Goal: Task Accomplishment & Management: Manage account settings

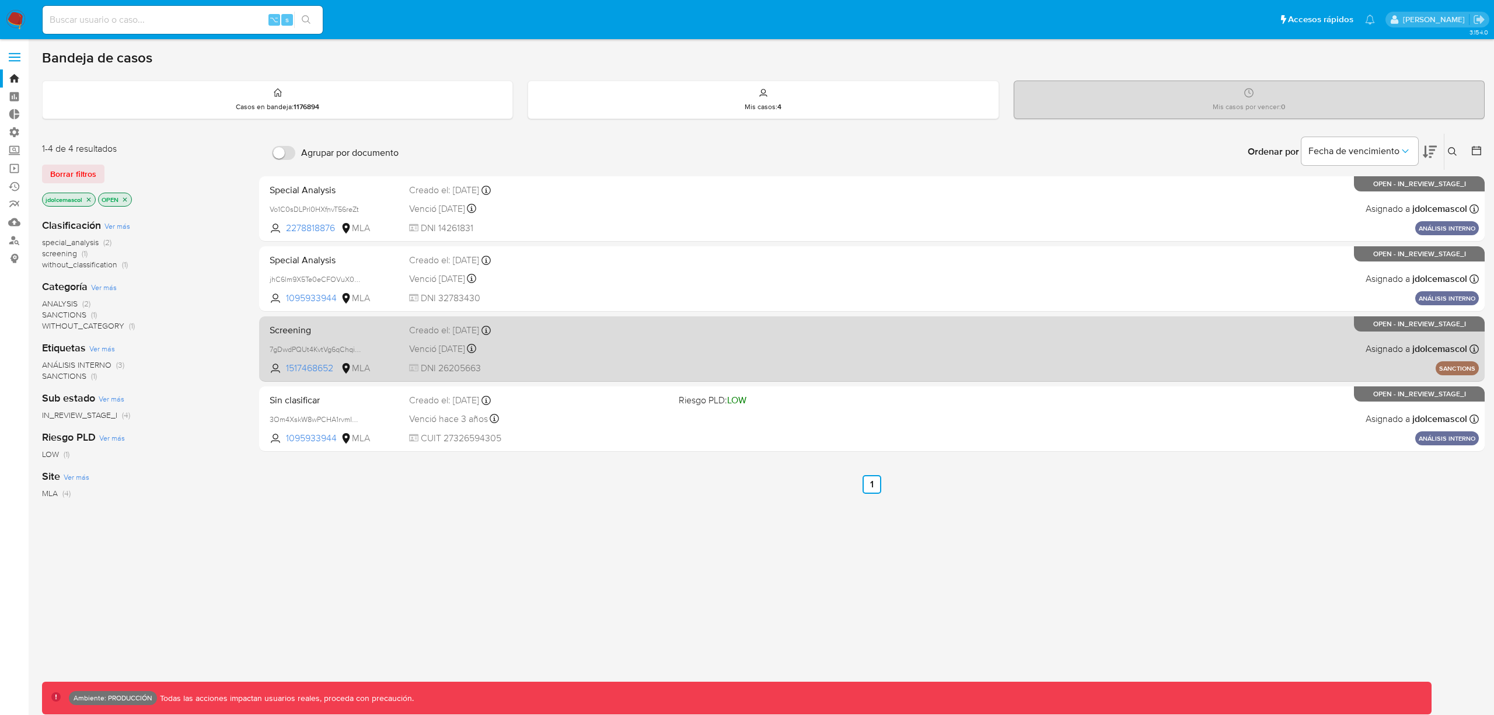
click at [617, 352] on div "Venció hace un año Vence el 08/08/2024 18:53:04" at bounding box center [539, 349] width 260 height 16
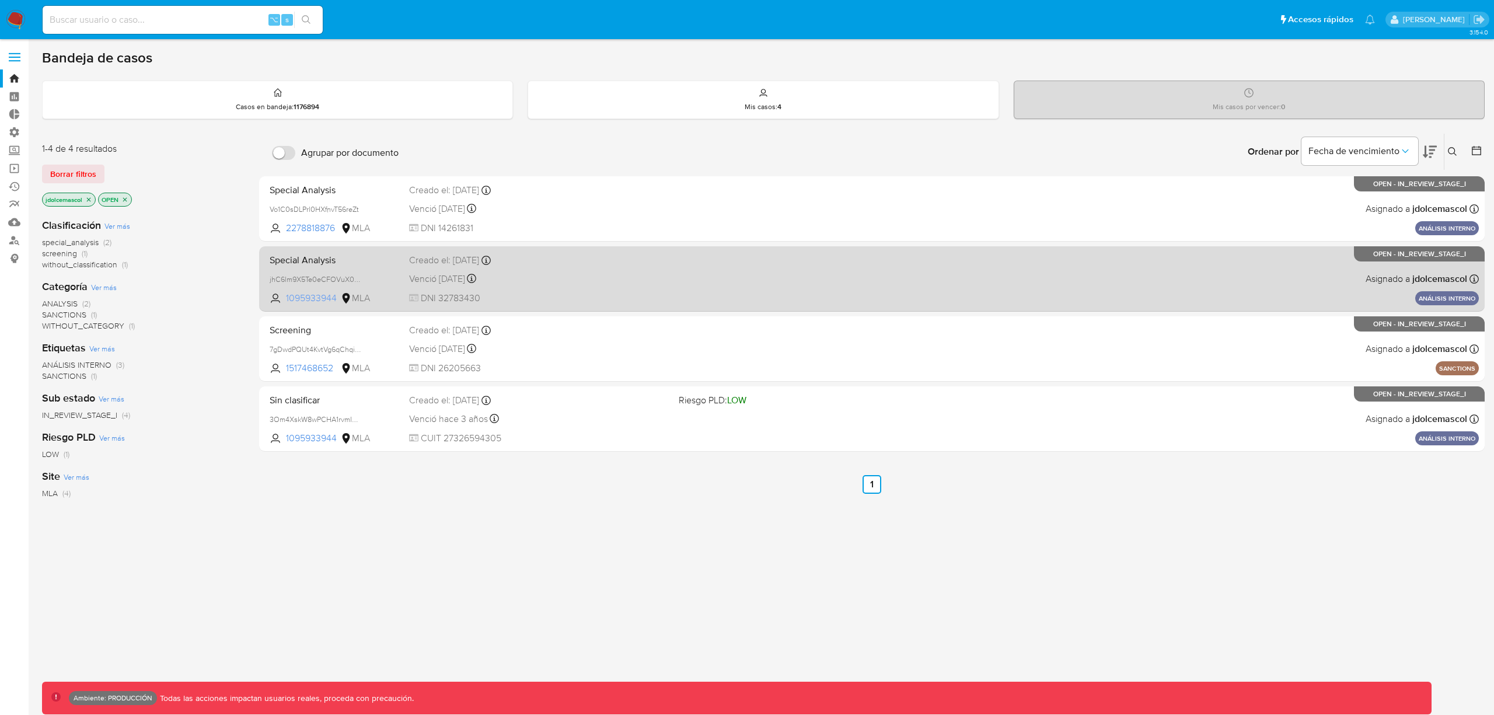
click at [301, 300] on span "1095933944" at bounding box center [312, 298] width 53 height 13
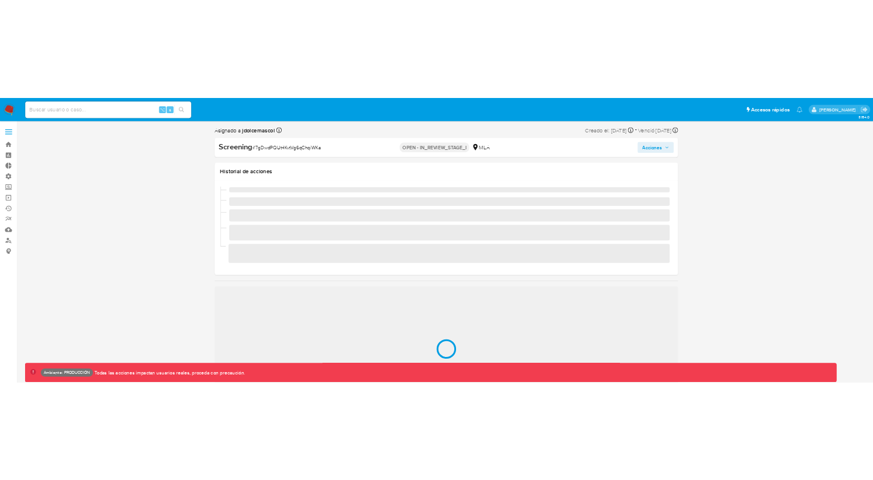
scroll to position [549, 0]
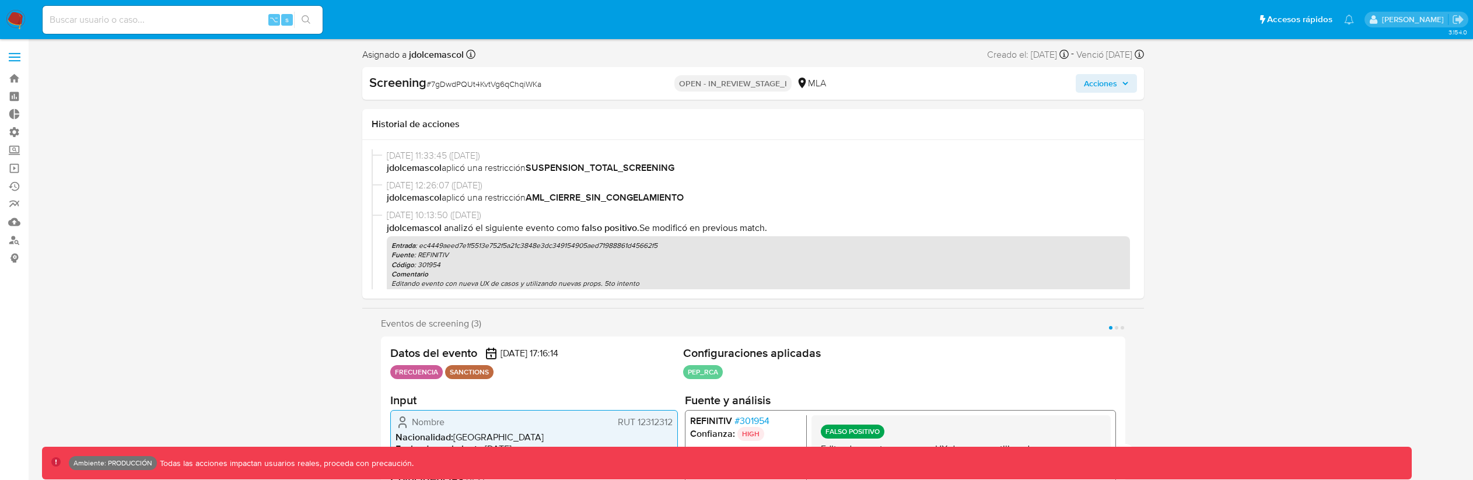
select select "10"
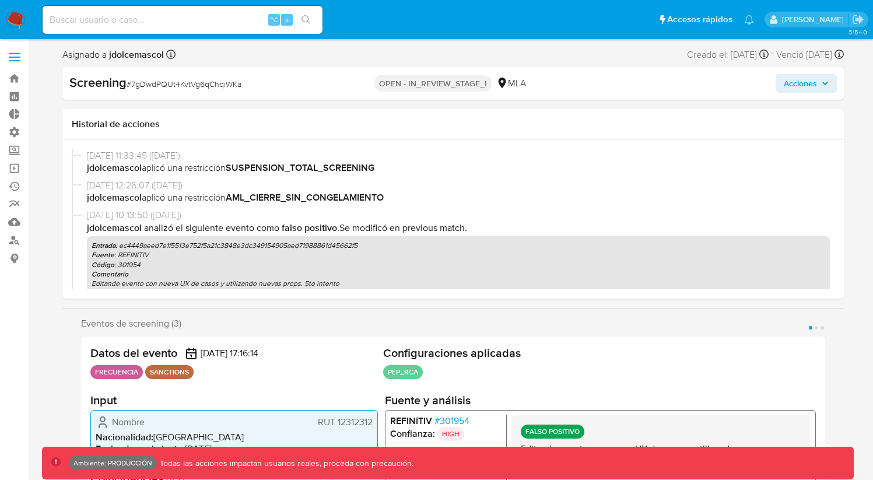
drag, startPoint x: 582, startPoint y: 235, endPoint x: 645, endPoint y: 250, distance: 65.0
click at [583, 235] on div "jdolcemascol Analizó el siguiente evento como Falso positivo . Se modificó en p…" at bounding box center [458, 258] width 743 height 72
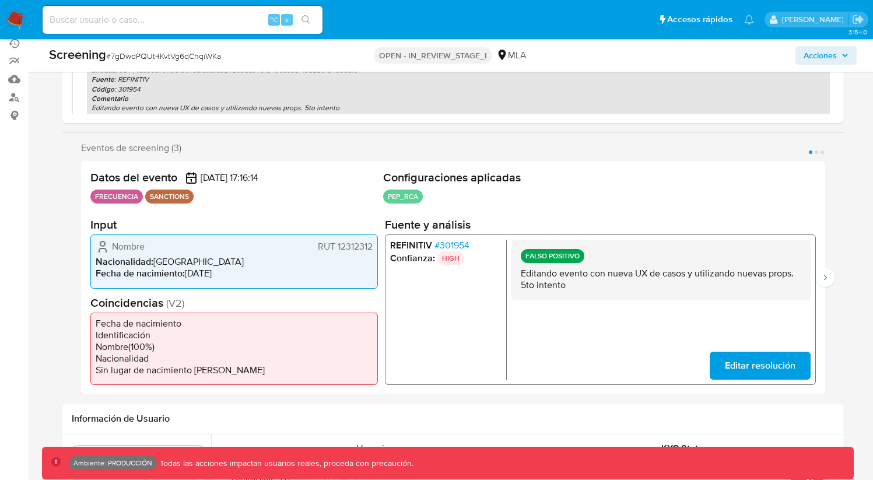
scroll to position [142, 0]
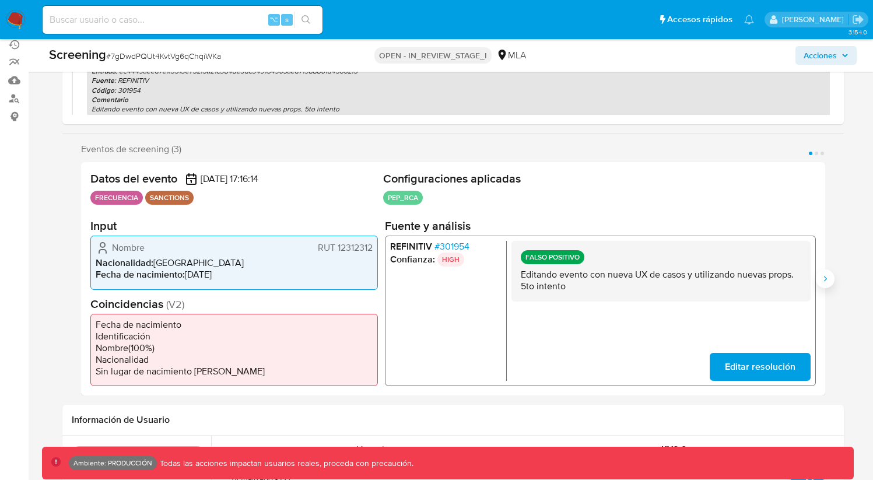
click at [827, 279] on icon "Siguiente" at bounding box center [825, 278] width 9 height 9
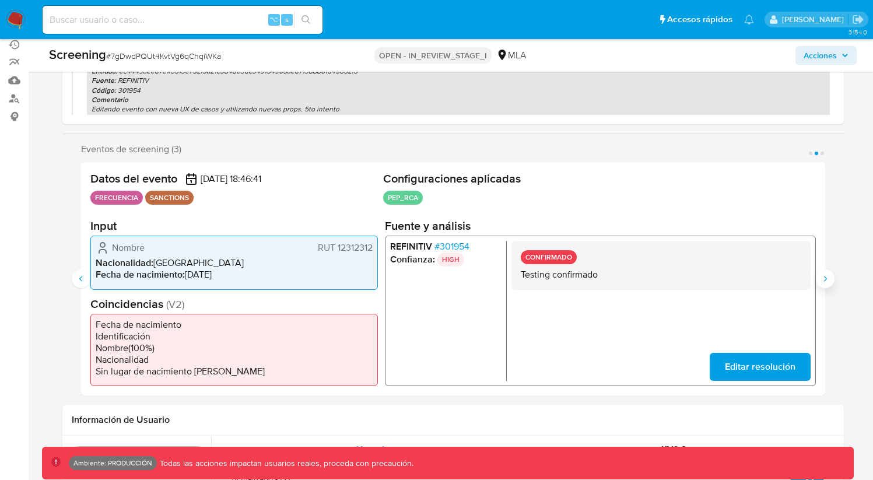
click at [827, 279] on icon "Siguiente" at bounding box center [825, 278] width 9 height 9
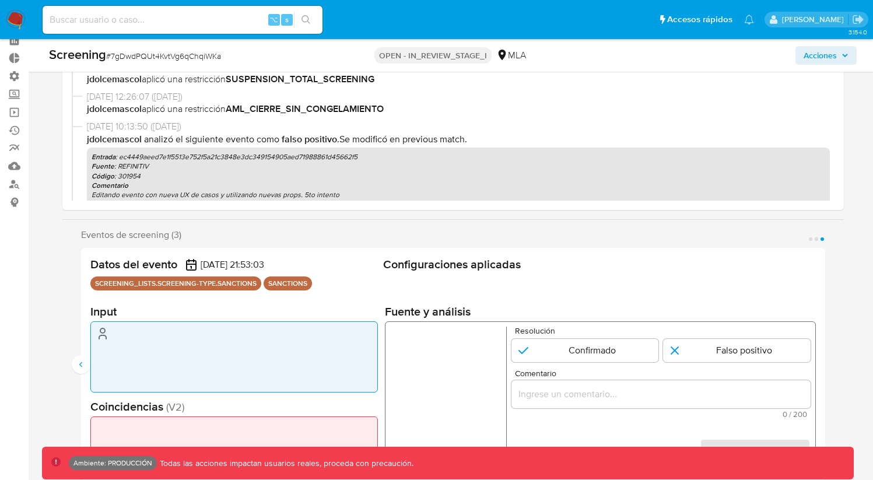
scroll to position [0, 0]
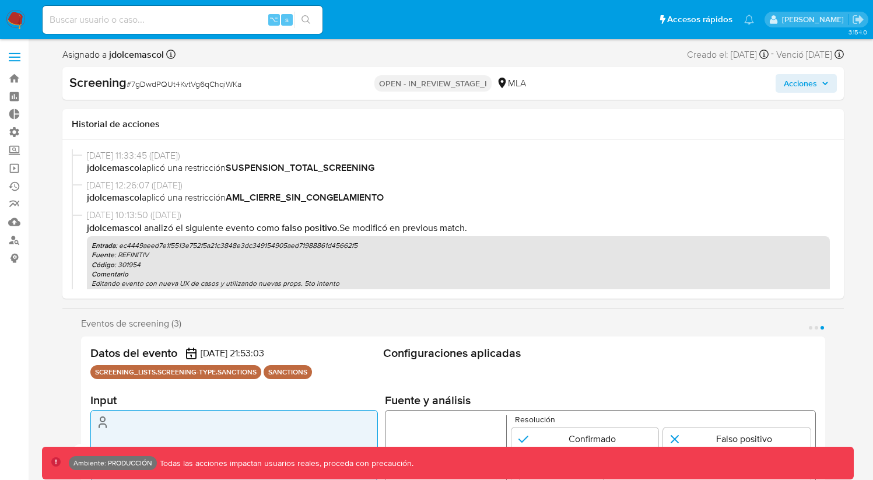
click at [779, 79] on button "Acciones" at bounding box center [806, 83] width 61 height 19
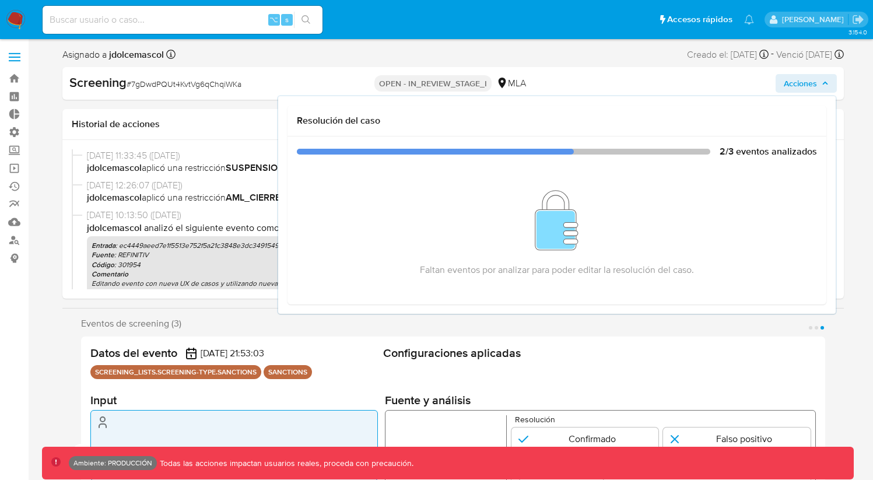
click at [802, 86] on span "Acciones" at bounding box center [800, 83] width 33 height 19
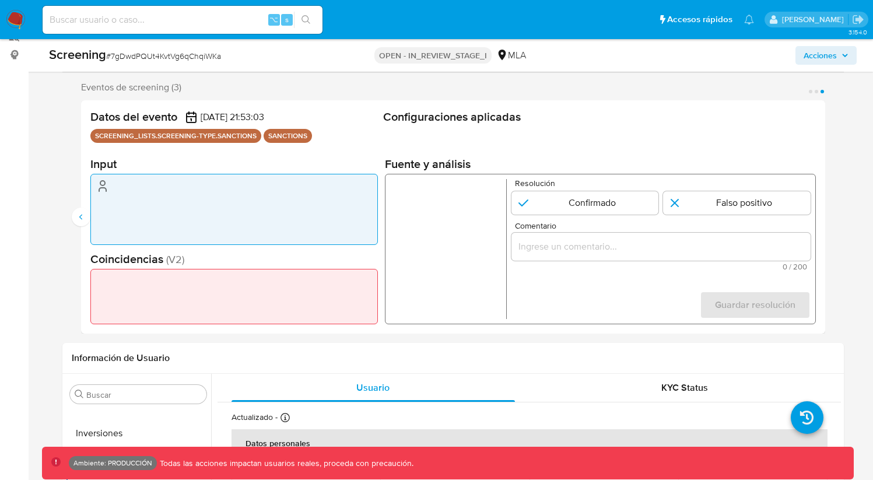
scroll to position [116, 0]
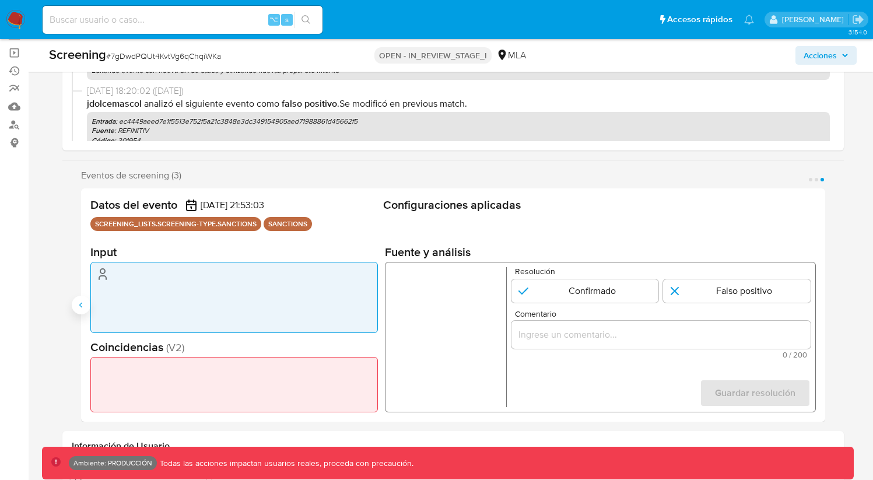
click at [83, 301] on icon "Anterior" at bounding box center [80, 304] width 9 height 9
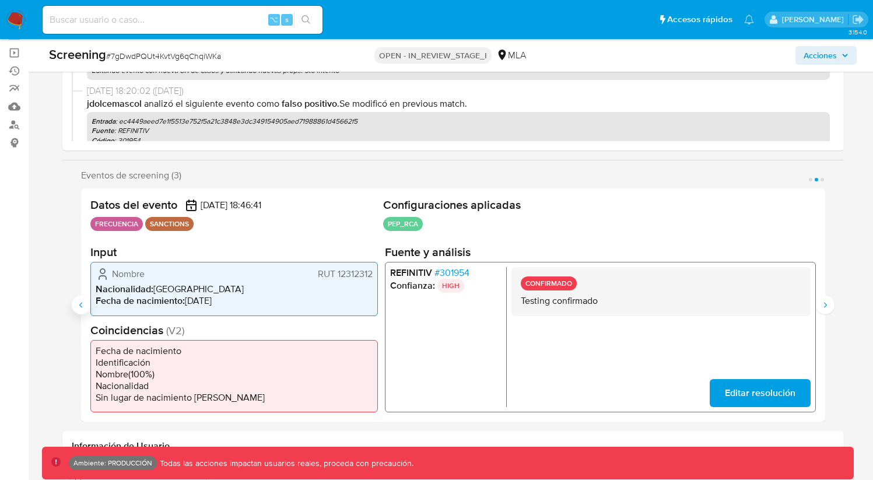
click at [83, 301] on icon "Anterior" at bounding box center [80, 304] width 9 height 9
click at [715, 388] on button "Editar resolución" at bounding box center [759, 393] width 101 height 28
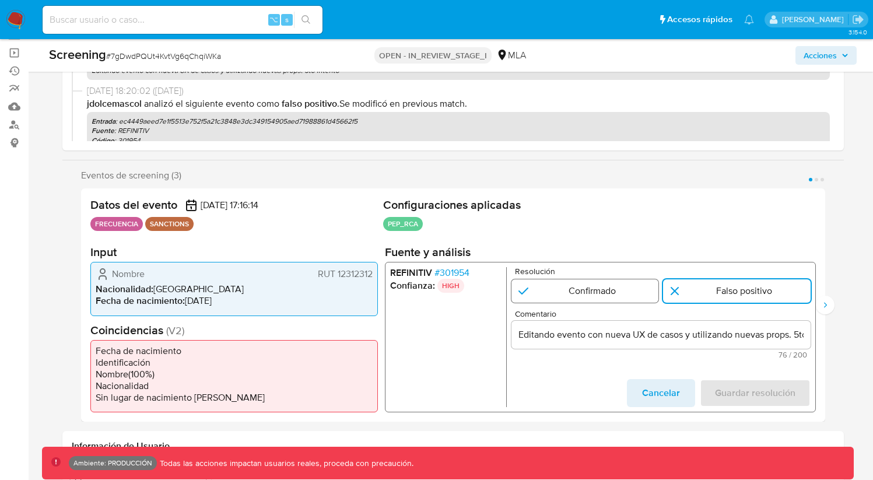
click at [569, 289] on input "1 de 3" at bounding box center [585, 290] width 148 height 23
radio input "true"
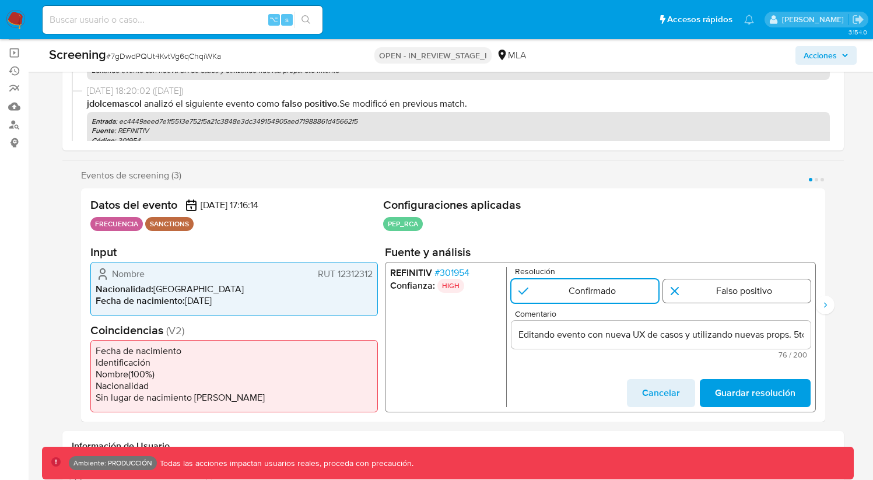
click at [691, 291] on input "1 de 3" at bounding box center [737, 290] width 148 height 23
radio input "true"
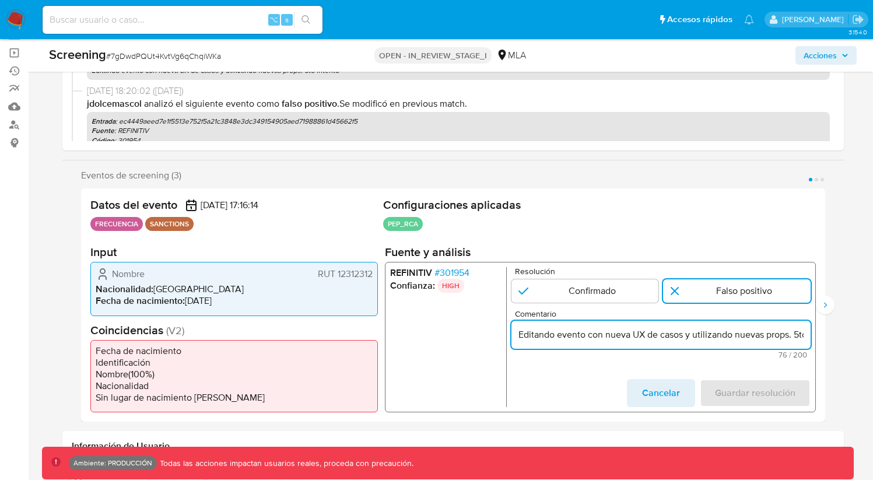
drag, startPoint x: 634, startPoint y: 330, endPoint x: 769, endPoint y: 336, distance: 135.5
click at [775, 331] on input "Editando evento con nueva UX de casos y utilizando nuevas props. 5to intento" at bounding box center [660, 334] width 299 height 15
click at [681, 384] on button "Cancelar" at bounding box center [661, 393] width 68 height 28
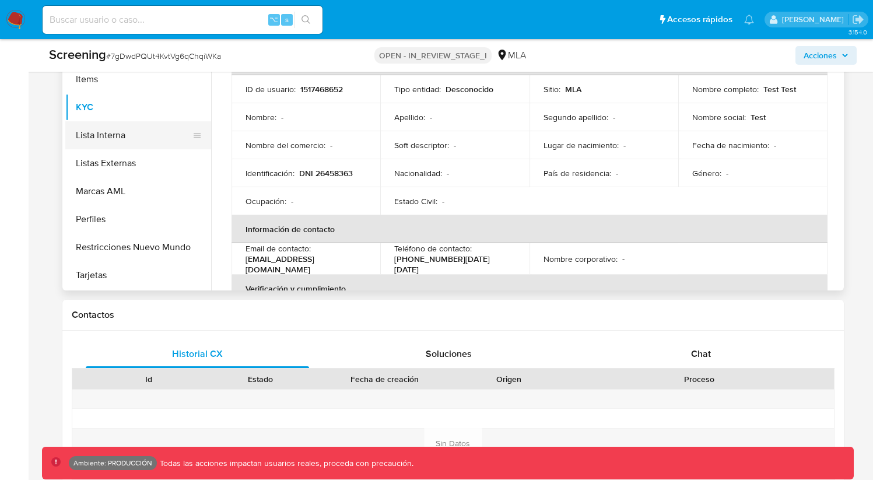
click at [113, 145] on button "Lista Interna" at bounding box center [133, 135] width 137 height 28
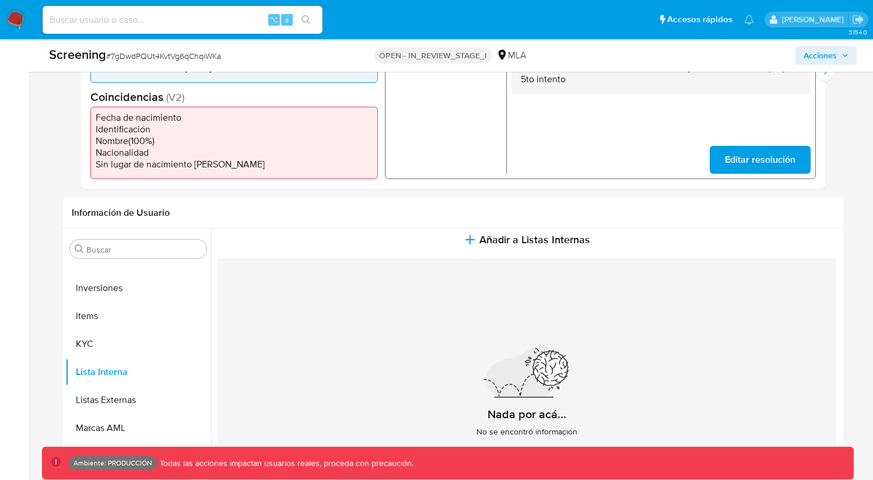
scroll to position [17, 0]
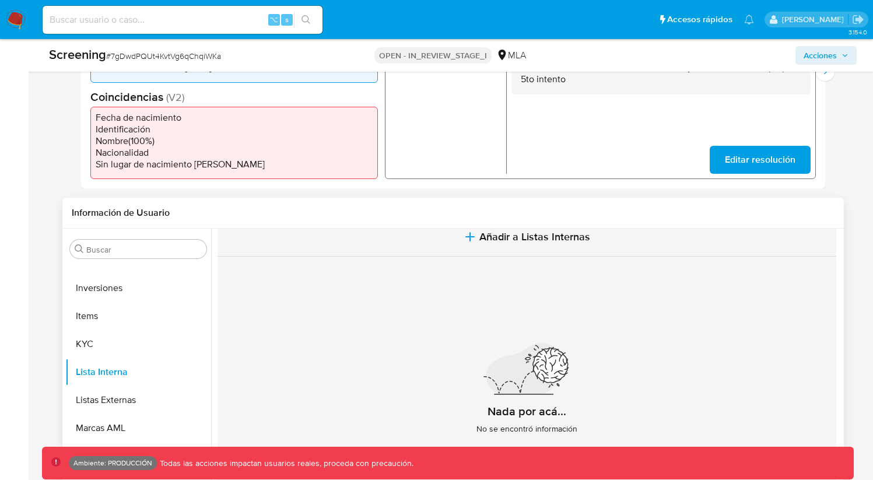
click at [533, 243] on span "Añadir a Listas Internas" at bounding box center [535, 236] width 111 height 13
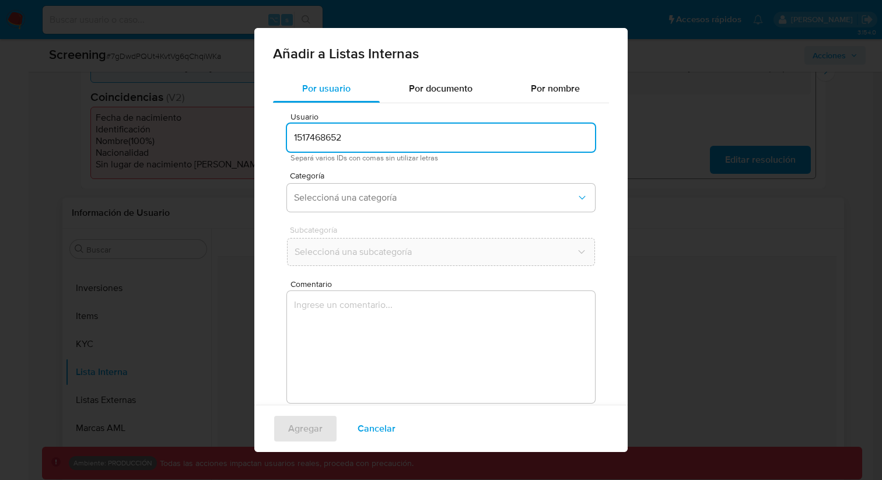
drag, startPoint x: 359, startPoint y: 135, endPoint x: 269, endPoint y: 133, distance: 89.9
click at [269, 133] on div "Por usuario Por documento Por nombre Usuario 1517468652 Separá varios IDs con c…" at bounding box center [440, 253] width 373 height 357
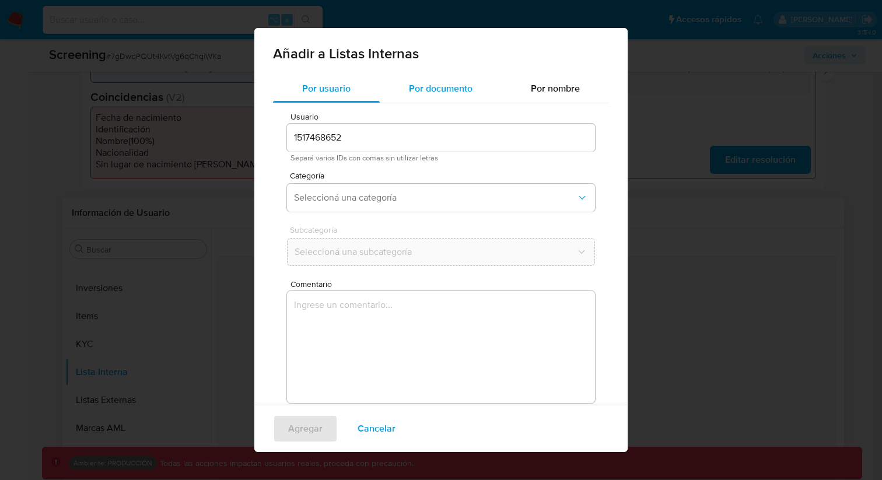
click at [425, 89] on span "Por documento" at bounding box center [441, 88] width 64 height 13
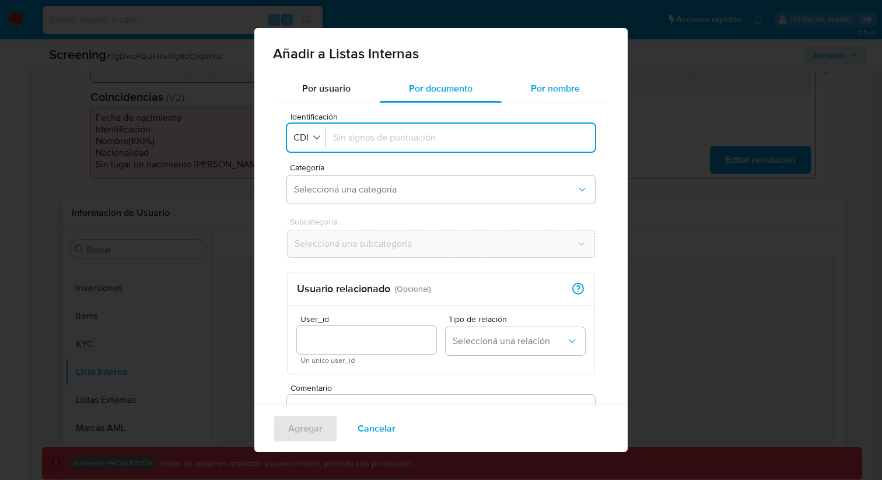
click at [537, 91] on span "Por nombre" at bounding box center [555, 88] width 49 height 13
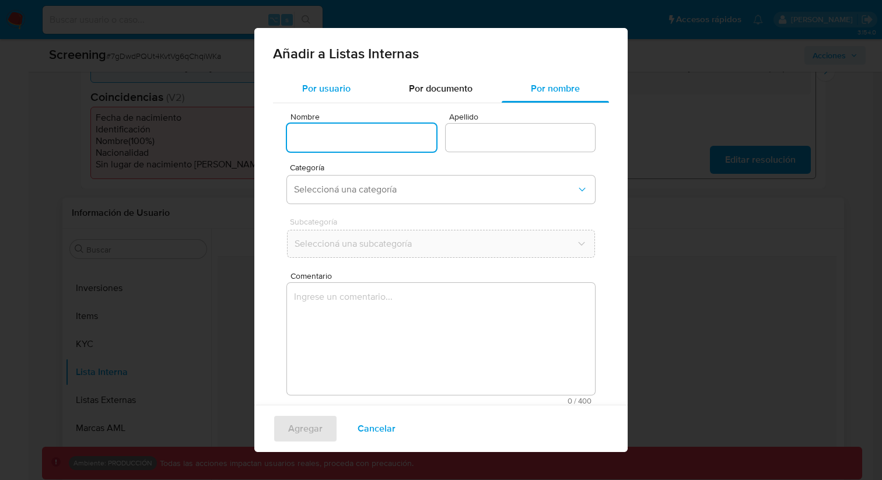
click at [362, 92] on div "Por usuario" at bounding box center [326, 89] width 107 height 28
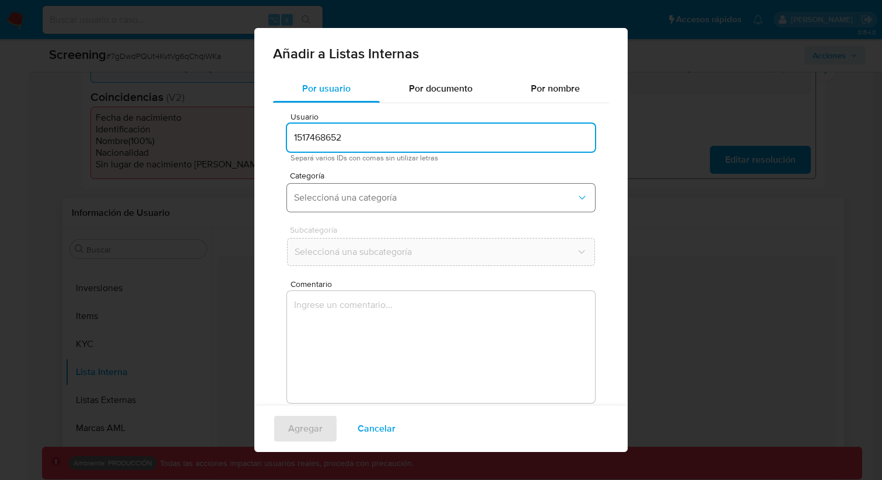
drag, startPoint x: 360, startPoint y: 191, endPoint x: 360, endPoint y: 198, distance: 7.0
click at [361, 192] on span "Seleccioná una categoría" at bounding box center [435, 198] width 282 height 12
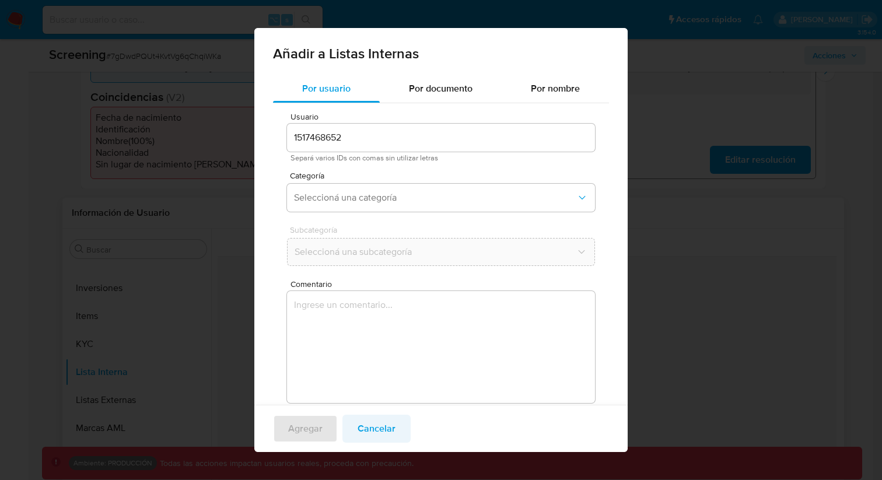
click at [399, 427] on button "Cancelar" at bounding box center [376, 429] width 68 height 28
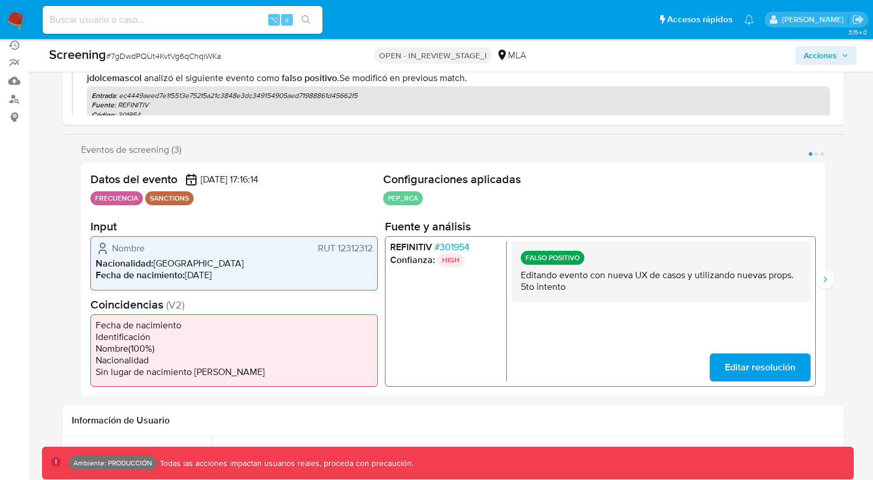
scroll to position [141, 0]
click at [823, 280] on icon "Siguiente" at bounding box center [825, 279] width 9 height 9
drag, startPoint x: 524, startPoint y: 251, endPoint x: 568, endPoint y: 261, distance: 45.3
click at [568, 261] on div "CONFIRMADO Testing confirmado" at bounding box center [660, 266] width 299 height 49
click at [88, 280] on button "Anterior" at bounding box center [81, 280] width 19 height 19
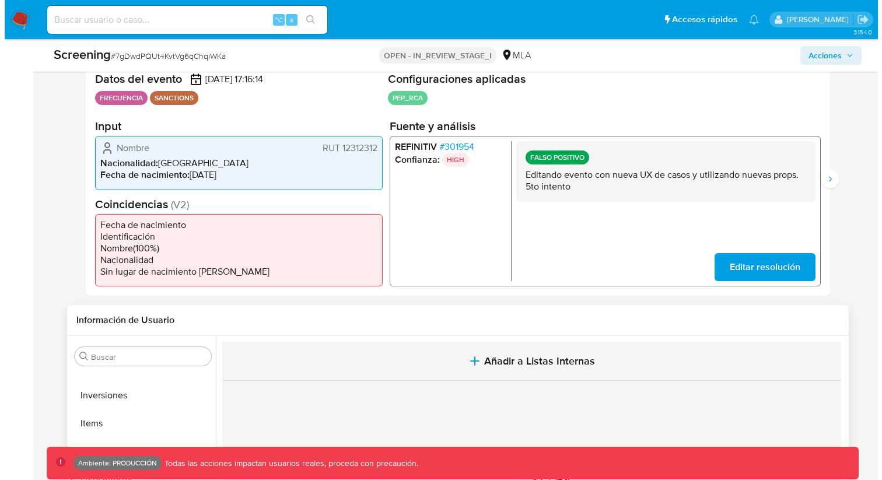
scroll to position [244, 0]
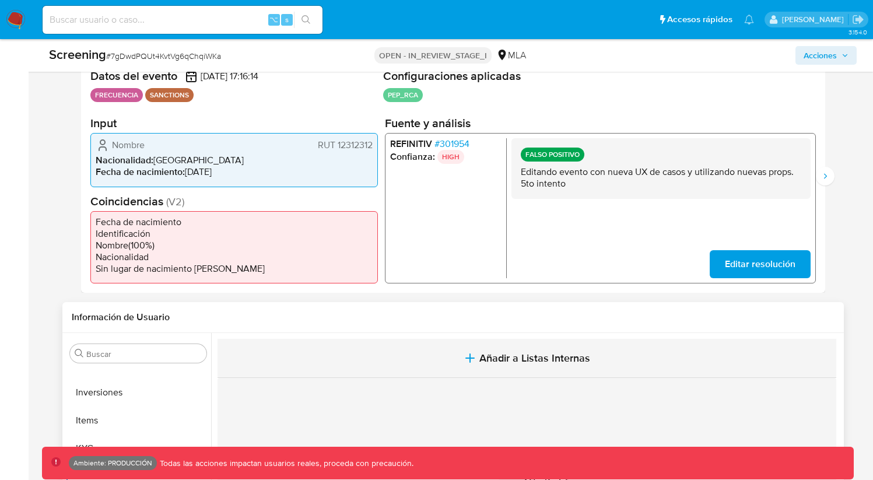
click at [543, 352] on span "Añadir a Listas Internas" at bounding box center [535, 358] width 111 height 13
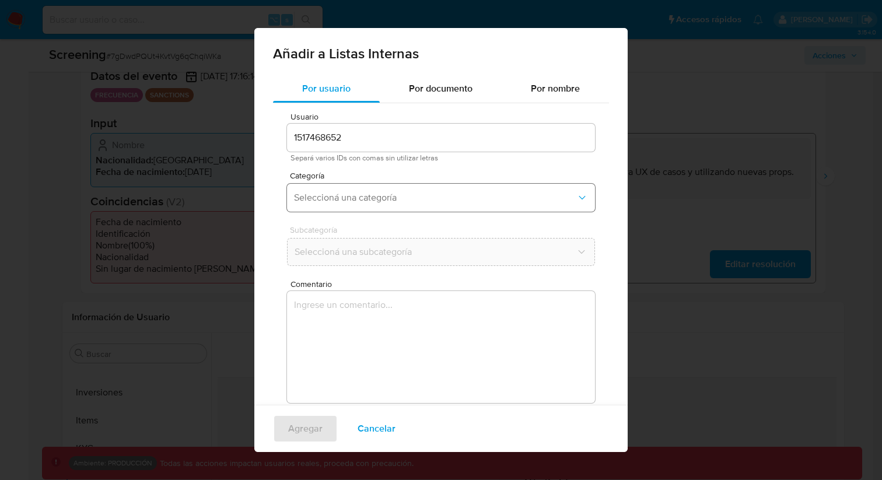
click at [372, 203] on span "Seleccioná una categoría" at bounding box center [435, 198] width 282 height 12
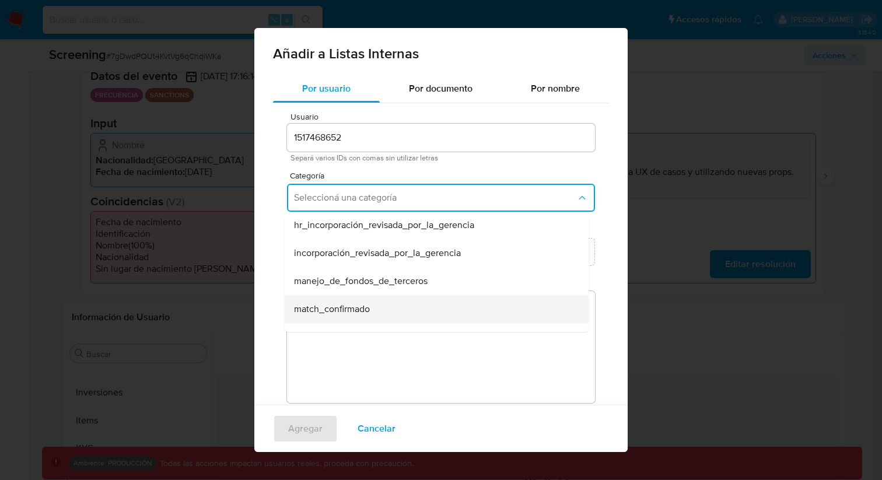
scroll to position [5, 0]
click at [361, 305] on span "match_confirmado" at bounding box center [332, 309] width 76 height 12
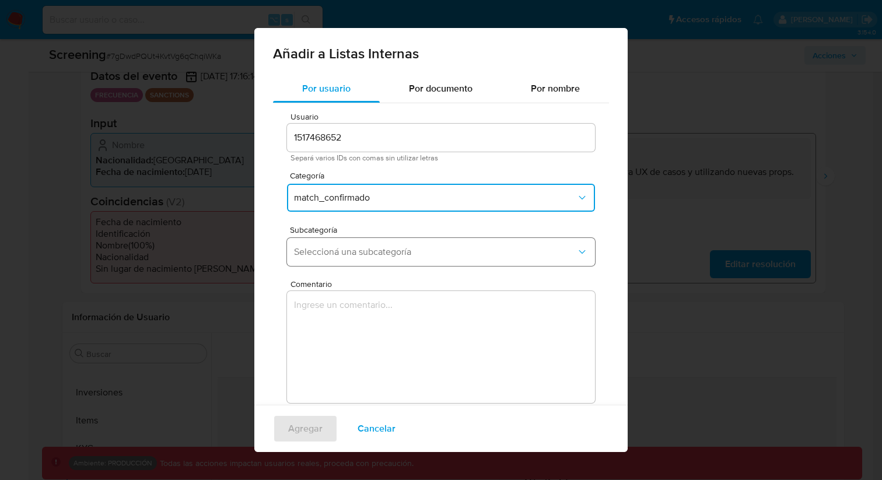
drag, startPoint x: 362, startPoint y: 268, endPoint x: 361, endPoint y: 261, distance: 7.6
click at [362, 268] on div "Subcategoría Seleccioná una subcategoría" at bounding box center [441, 248] width 308 height 45
click at [360, 259] on button "Seleccioná una subcategoría" at bounding box center [441, 252] width 308 height 28
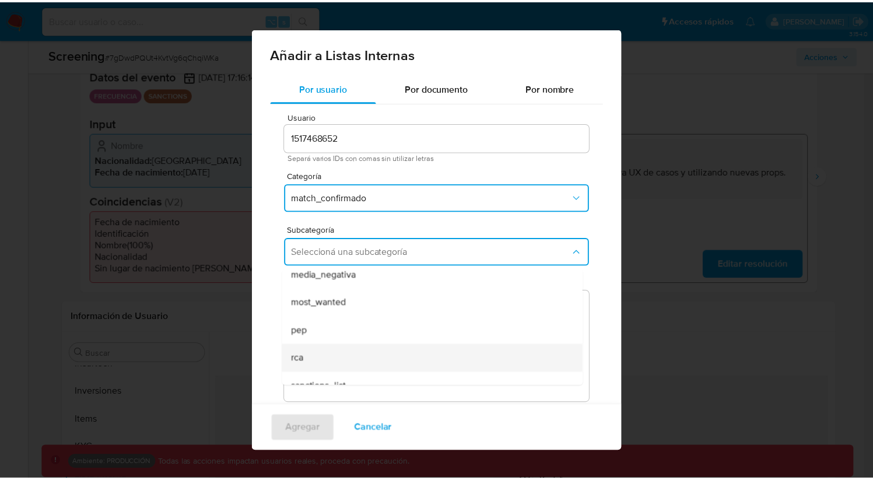
scroll to position [68, 0]
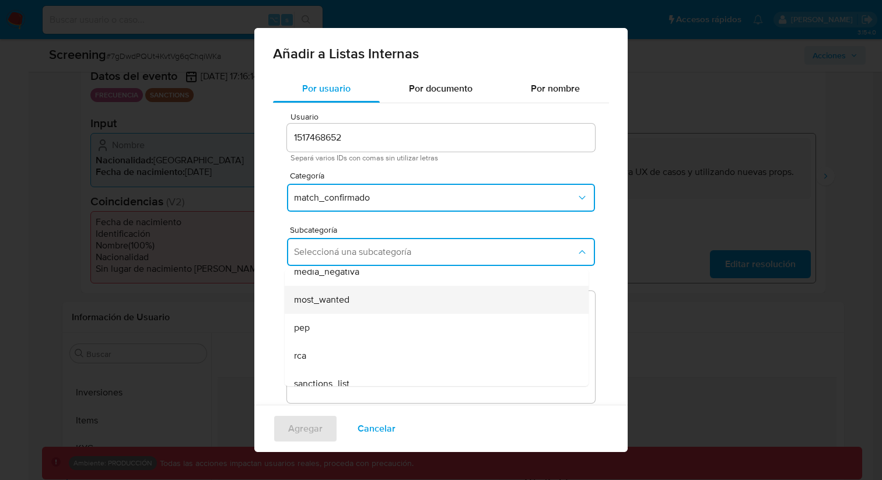
click at [344, 307] on div "most_wanted" at bounding box center [433, 300] width 278 height 28
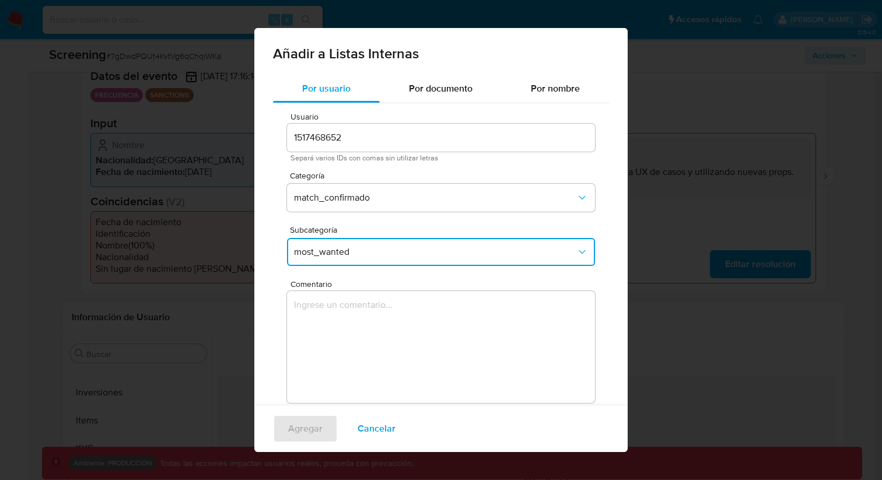
click at [357, 257] on span "most_wanted" at bounding box center [435, 252] width 282 height 12
click at [481, 256] on span "most_wanted" at bounding box center [435, 252] width 282 height 12
click at [379, 363] on textarea "Comentario" at bounding box center [441, 347] width 308 height 112
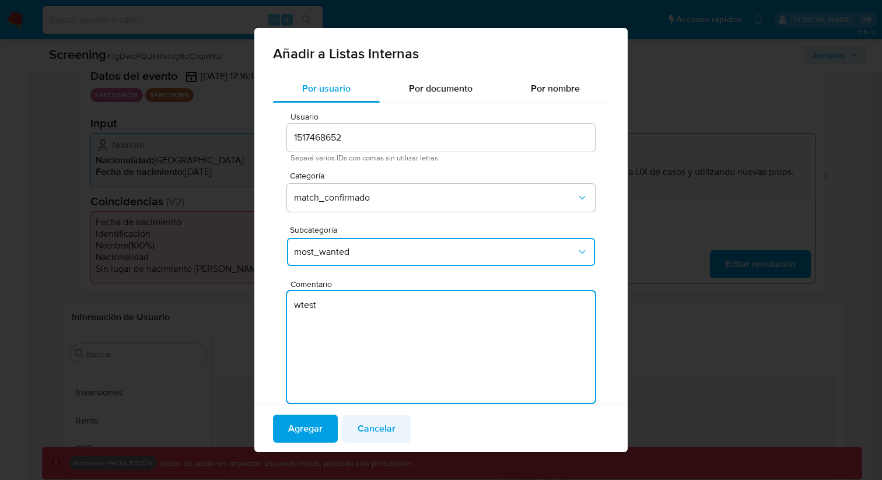
type textarea "wtest"
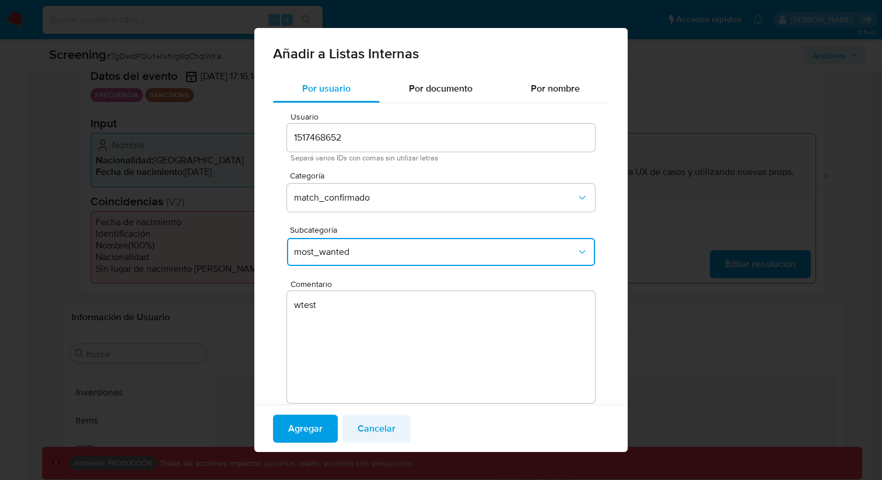
click at [392, 429] on span "Cancelar" at bounding box center [377, 429] width 38 height 26
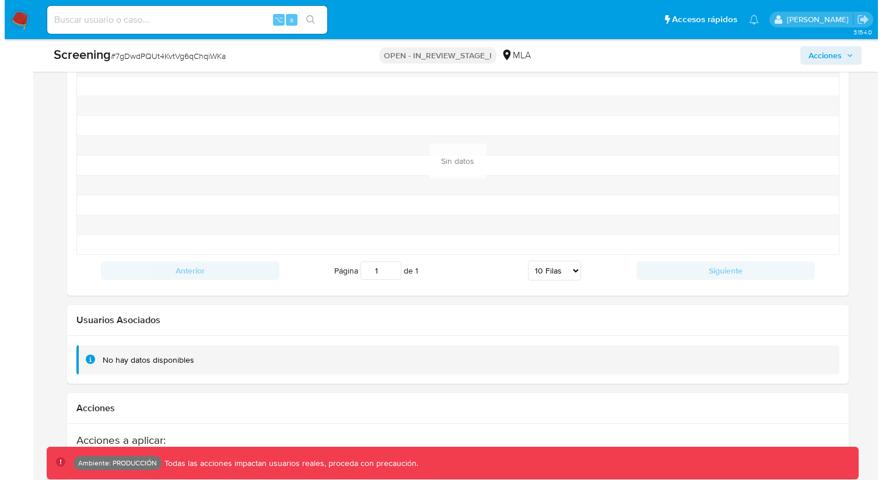
scroll to position [1926, 0]
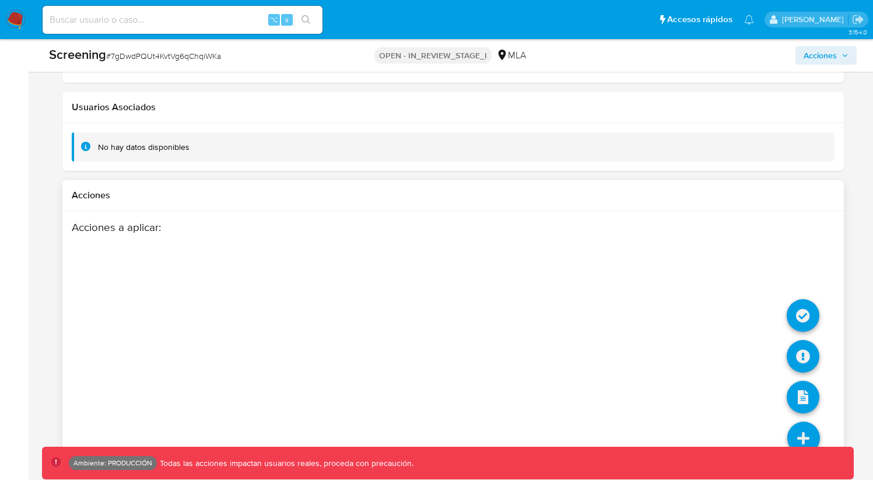
click at [798, 439] on icon at bounding box center [804, 438] width 33 height 33
click at [804, 347] on icon at bounding box center [803, 356] width 33 height 33
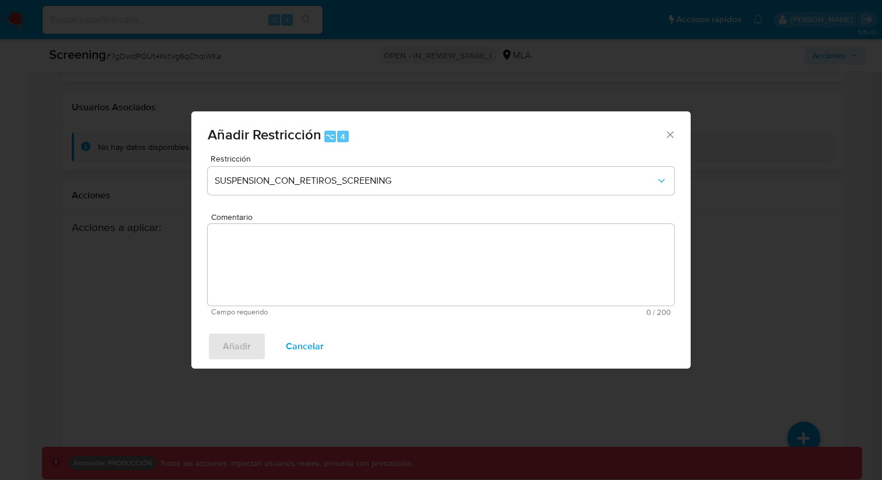
click at [277, 166] on div "Restricción SUSPENSION_CON_RETIROS_SCREENING" at bounding box center [441, 182] width 467 height 55
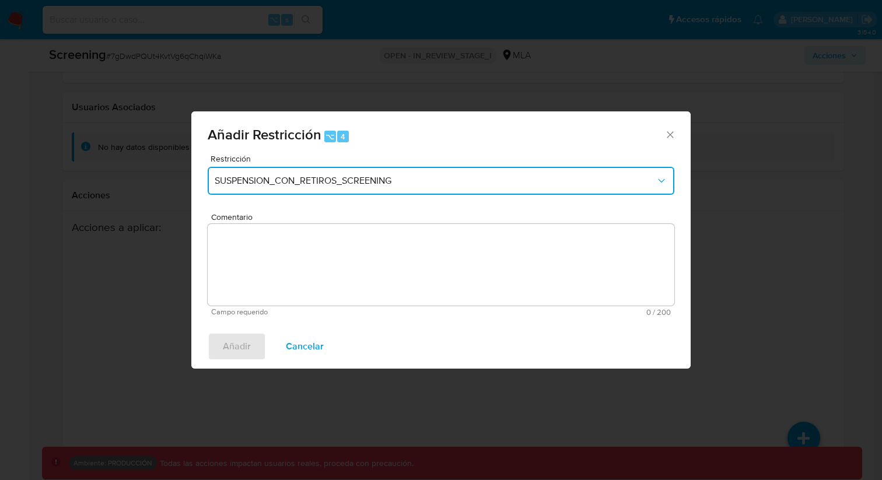
click at [284, 188] on button "SUSPENSION_CON_RETIROS_SCREENING" at bounding box center [441, 181] width 467 height 28
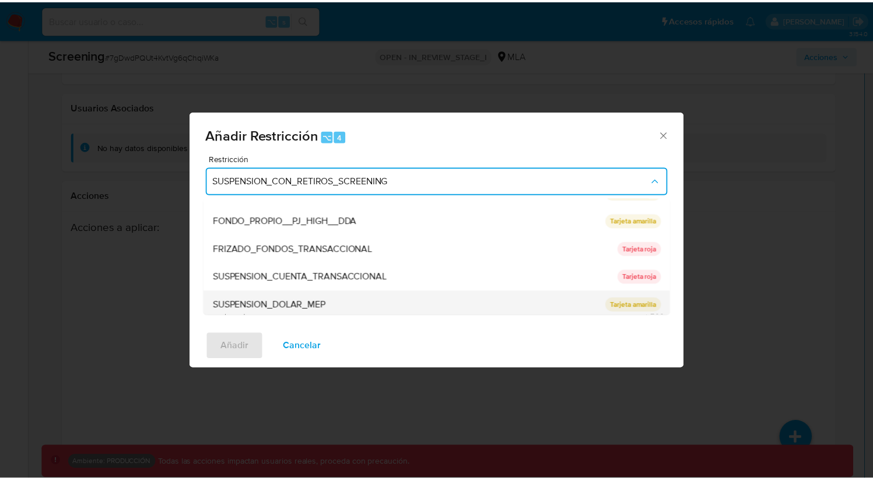
scroll to position [191, 0]
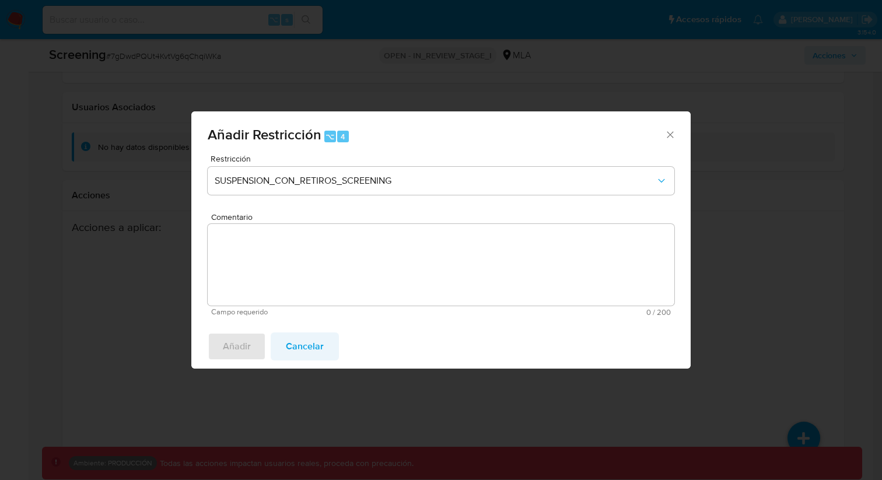
click at [318, 335] on span "Cancelar" at bounding box center [305, 347] width 38 height 26
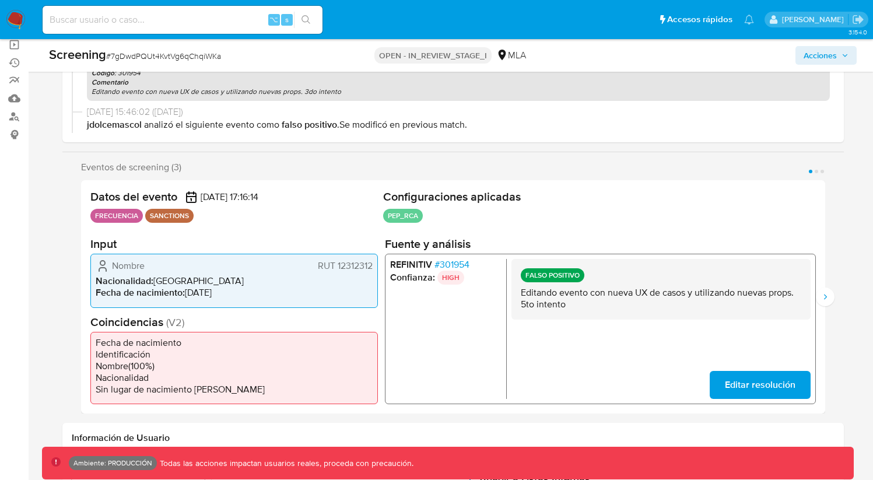
scroll to position [0, 0]
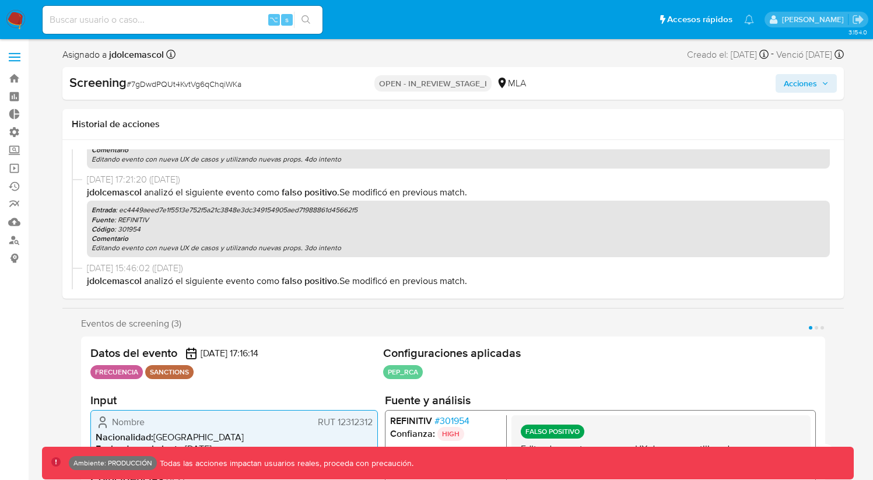
click at [810, 79] on span "Acciones" at bounding box center [800, 83] width 33 height 19
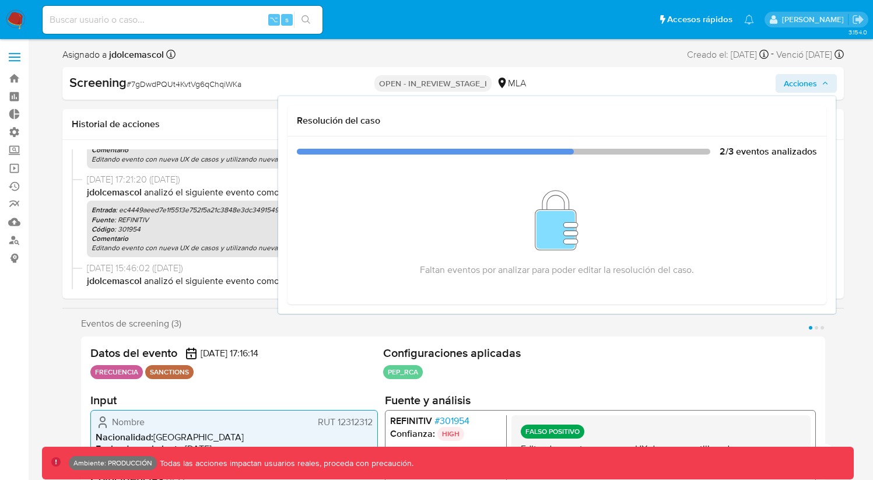
click at [810, 79] on span "Acciones" at bounding box center [800, 83] width 33 height 19
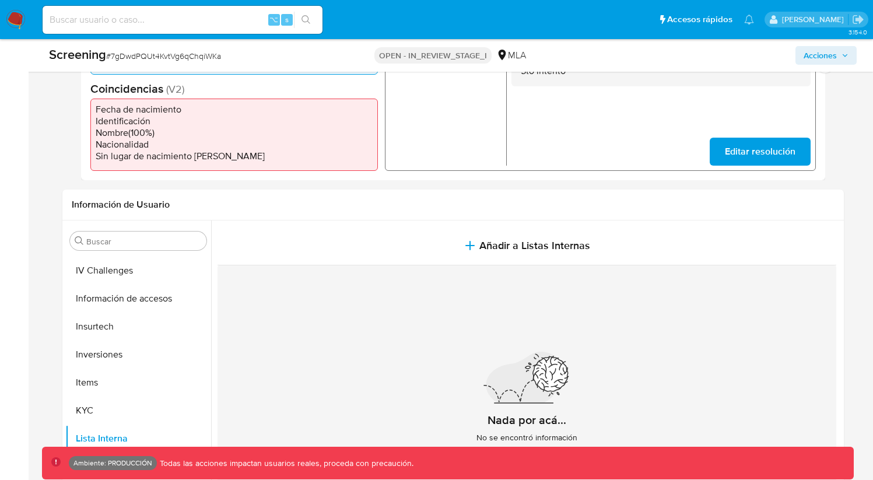
scroll to position [457, 0]
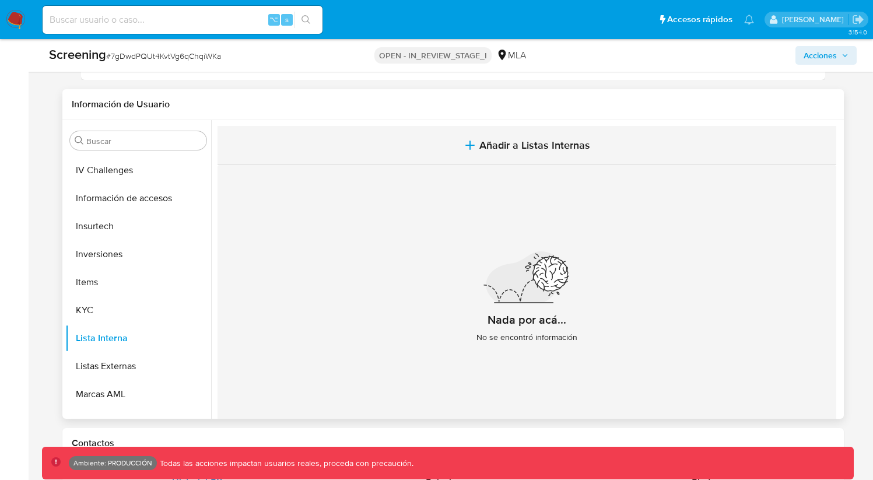
click at [466, 134] on button "Añadir a Listas Internas" at bounding box center [527, 145] width 619 height 39
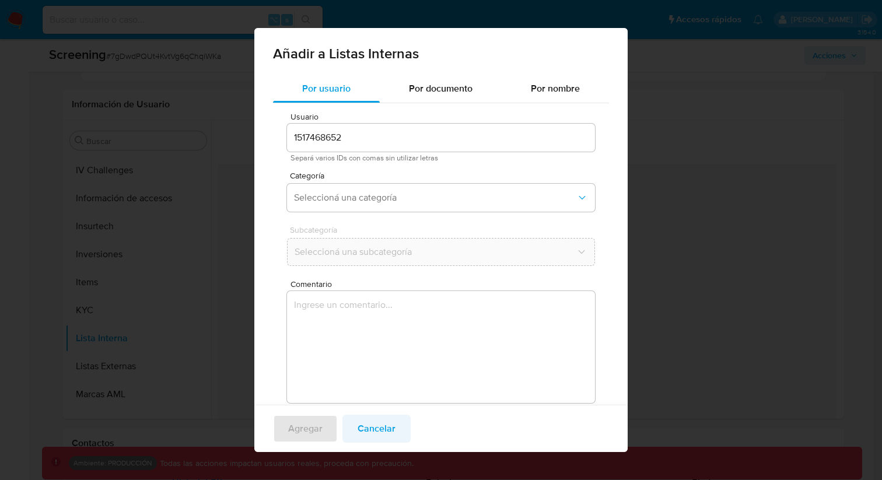
click at [372, 441] on span "Cancelar" at bounding box center [377, 429] width 38 height 26
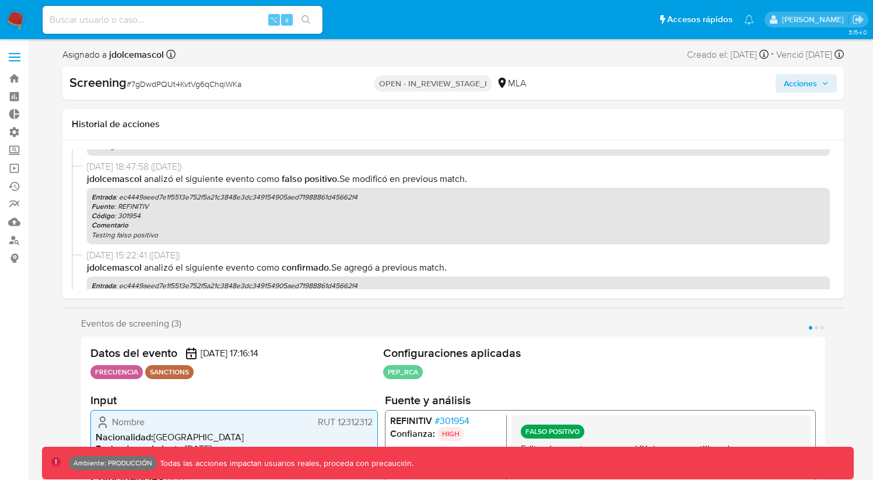
scroll to position [2037, 0]
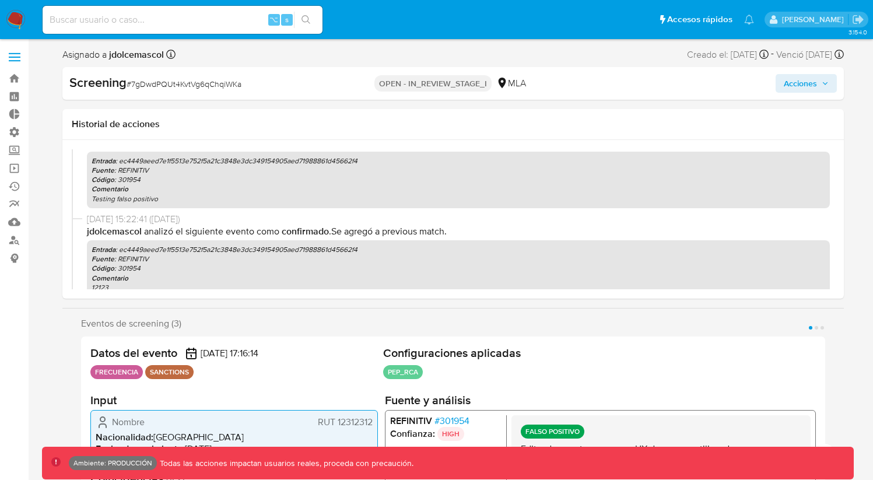
click at [18, 22] on img at bounding box center [16, 20] width 20 height 20
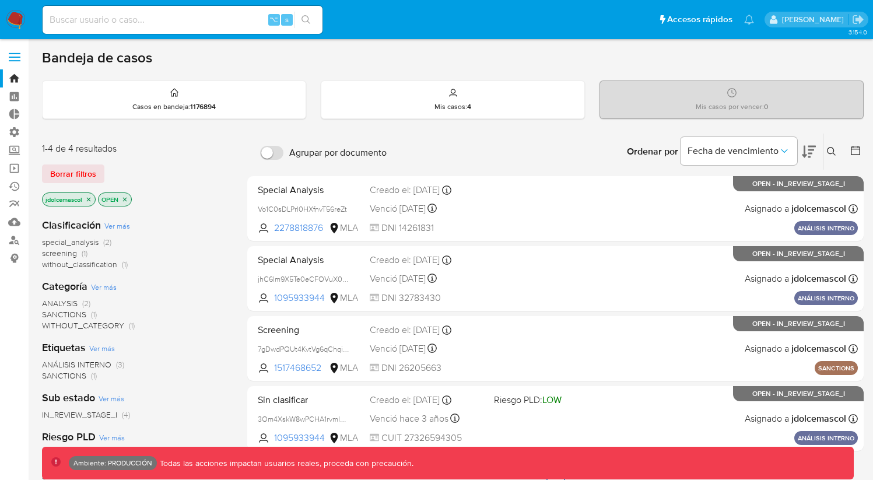
click at [100, 170] on button "Borrar filtros" at bounding box center [73, 174] width 62 height 19
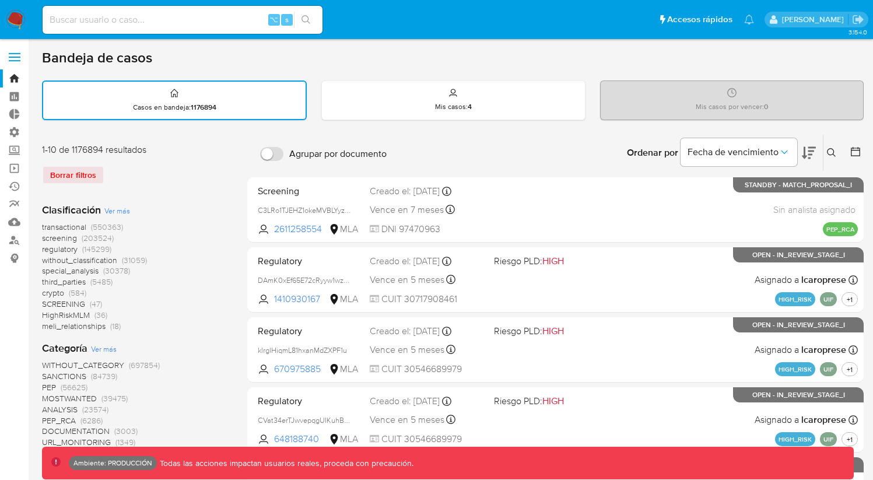
click at [19, 22] on img at bounding box center [16, 20] width 20 height 20
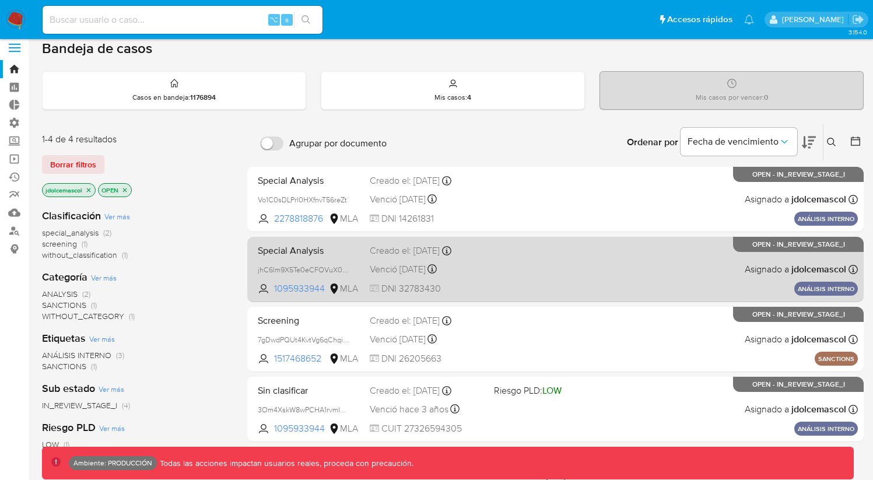
scroll to position [82, 0]
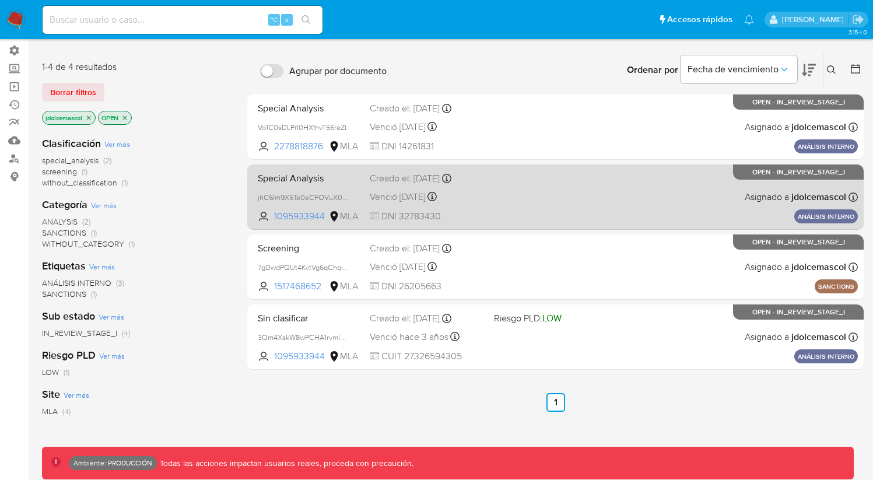
click at [509, 211] on div "Special Analysis jhC6lm9X5Te0eCFOVuX0JCs1 1095933944 MLA Creado el: 30/10/2024 …" at bounding box center [555, 196] width 605 height 59
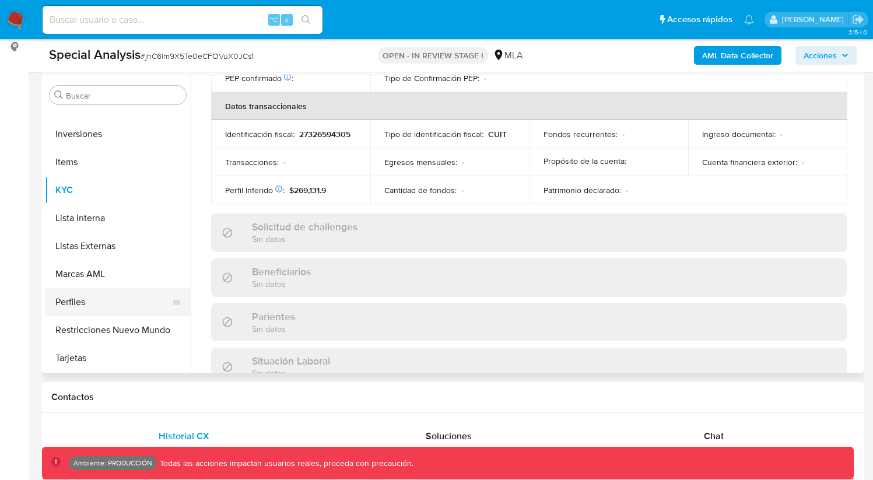
scroll to position [625, 0]
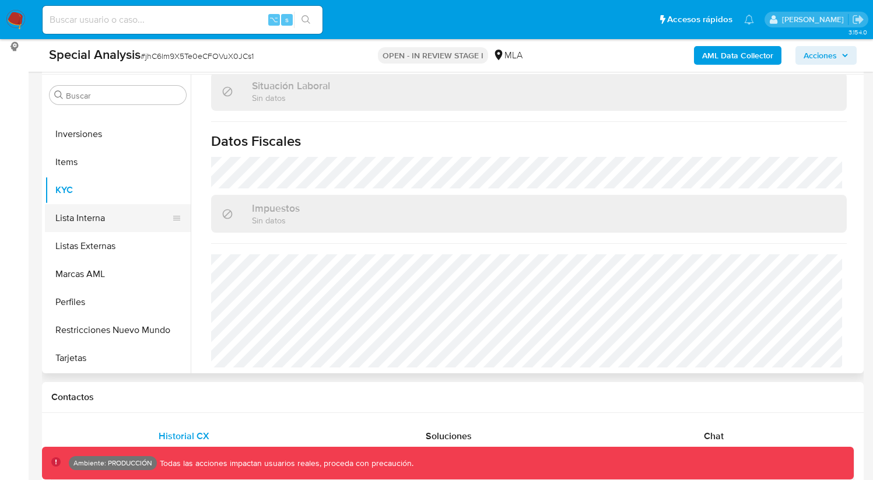
select select "10"
click at [112, 221] on button "Lista Interna" at bounding box center [113, 218] width 137 height 28
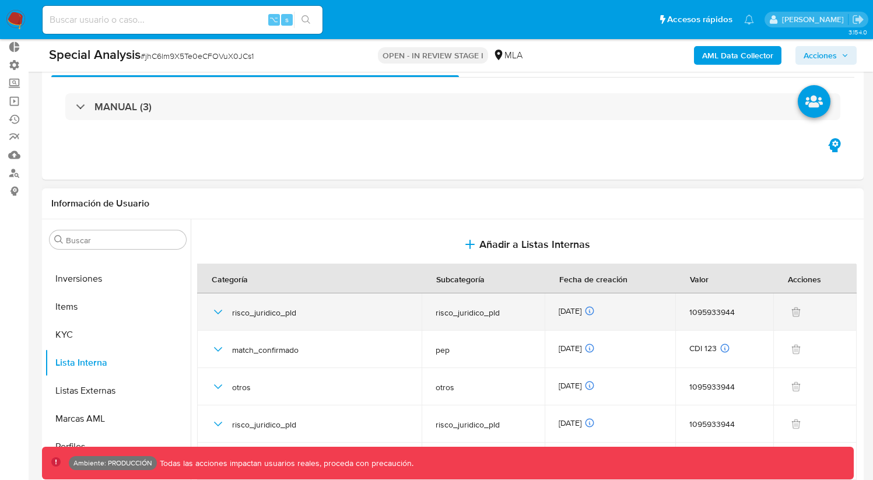
scroll to position [0, 0]
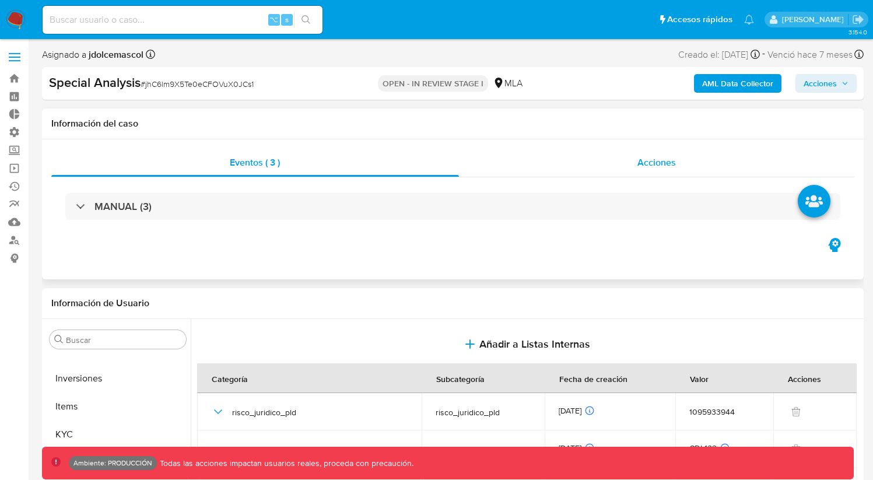
click at [565, 168] on div "Acciones" at bounding box center [657, 163] width 396 height 28
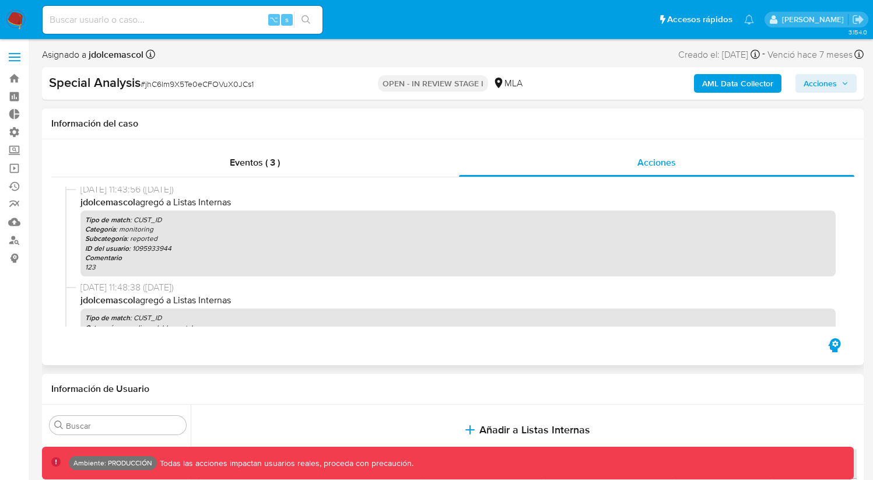
scroll to position [202, 0]
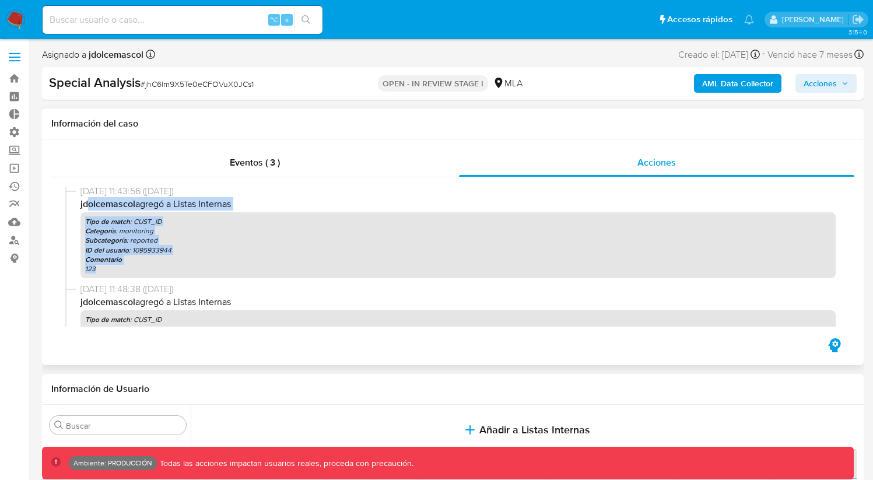
drag, startPoint x: 86, startPoint y: 202, endPoint x: 178, endPoint y: 275, distance: 117.1
click at [153, 271] on div "18/06/2025 11:43:56 (hace 2 meses) jdolcemascol agregó a Listas Internas Tipo d…" at bounding box center [459, 231] width 756 height 93
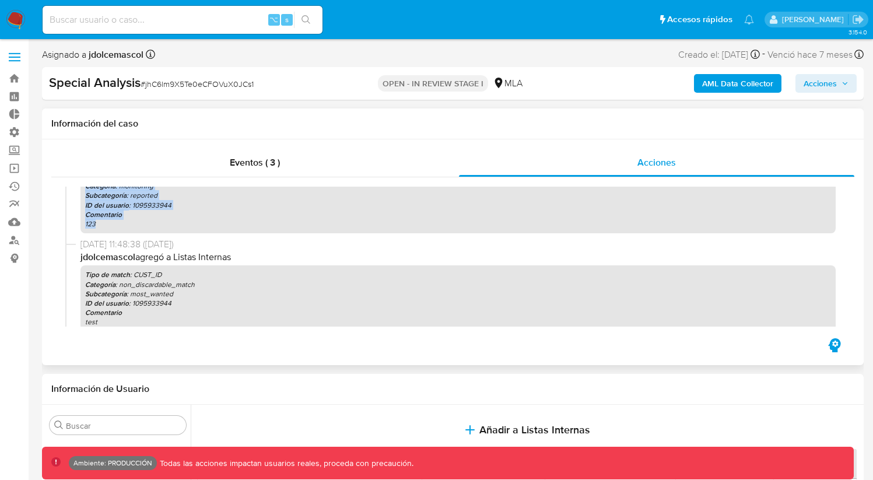
scroll to position [250, 0]
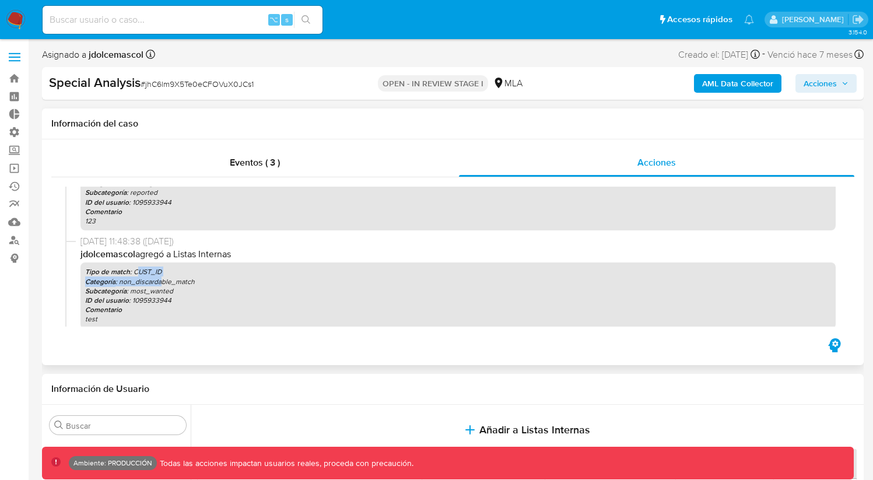
drag, startPoint x: 136, startPoint y: 275, endPoint x: 160, endPoint y: 278, distance: 24.7
click at [160, 278] on div "Tipo de match : CUST_ID Categoría : non_discardable_match Subcategoría : most_w…" at bounding box center [459, 296] width 756 height 66
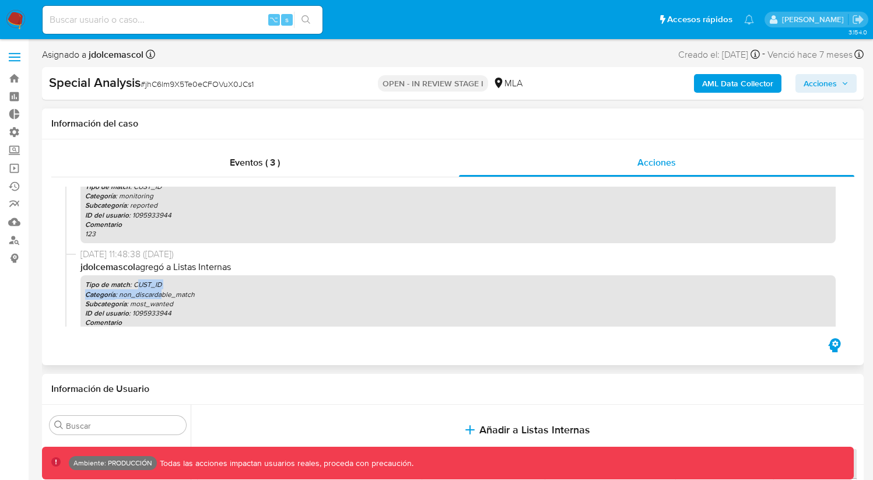
scroll to position [237, 0]
click at [149, 292] on p "Categoría : non_discardable_match" at bounding box center [458, 293] width 746 height 9
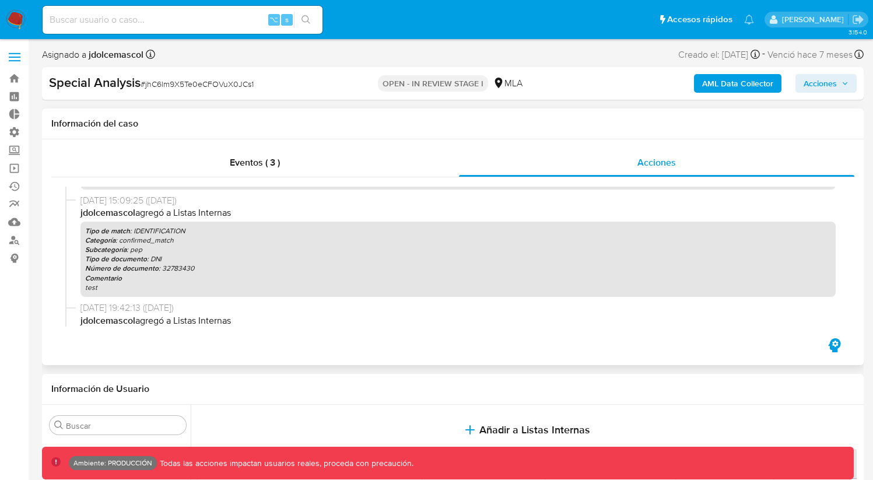
scroll to position [393, 0]
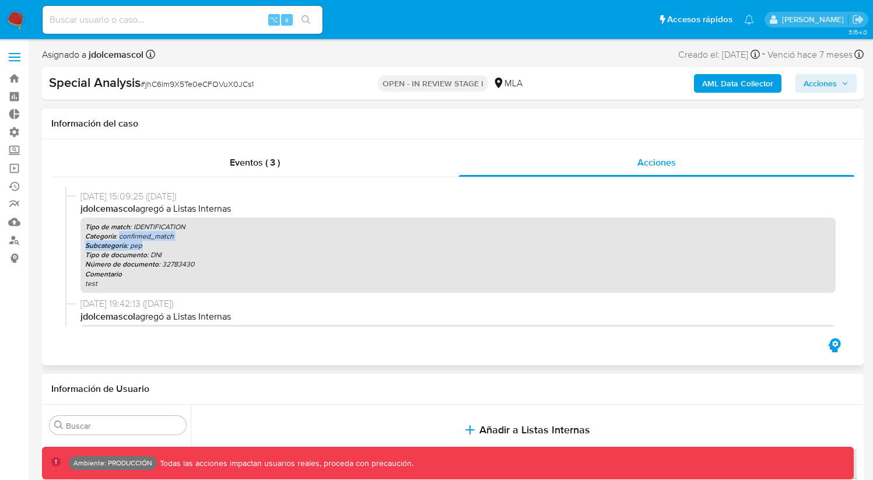
drag, startPoint x: 120, startPoint y: 235, endPoint x: 178, endPoint y: 245, distance: 58.6
click at [178, 245] on div "Tipo de match : IDENTIFICATION Categoría : confirmed_match Subcategoría : pep T…" at bounding box center [459, 255] width 756 height 75
click at [134, 244] on p "Subcategoría : pep" at bounding box center [458, 245] width 746 height 9
click at [132, 243] on p "Subcategoría : pep" at bounding box center [458, 245] width 746 height 9
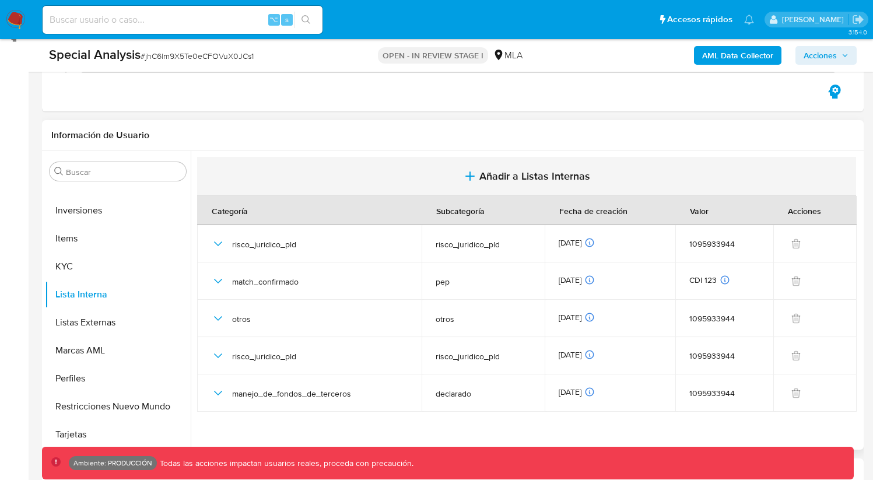
scroll to position [0, 0]
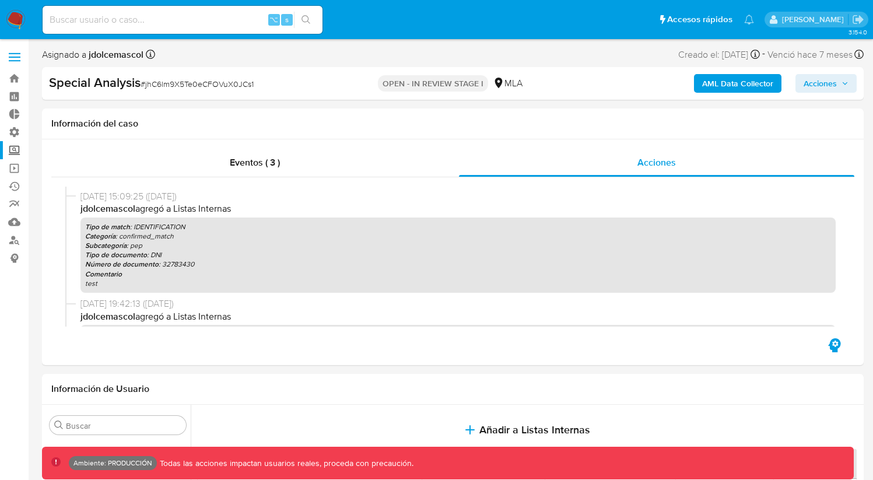
click at [16, 158] on label "Screening" at bounding box center [69, 150] width 139 height 18
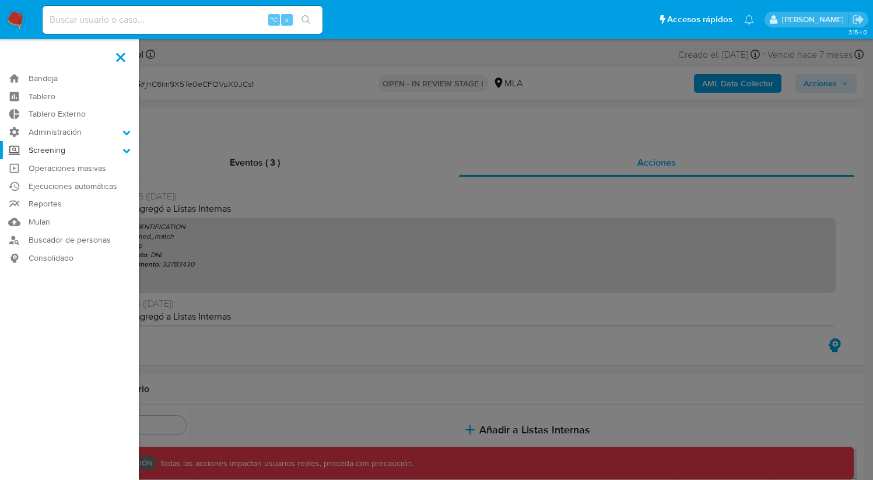
click at [0, 0] on input "Screening" at bounding box center [0, 0] width 0 height 0
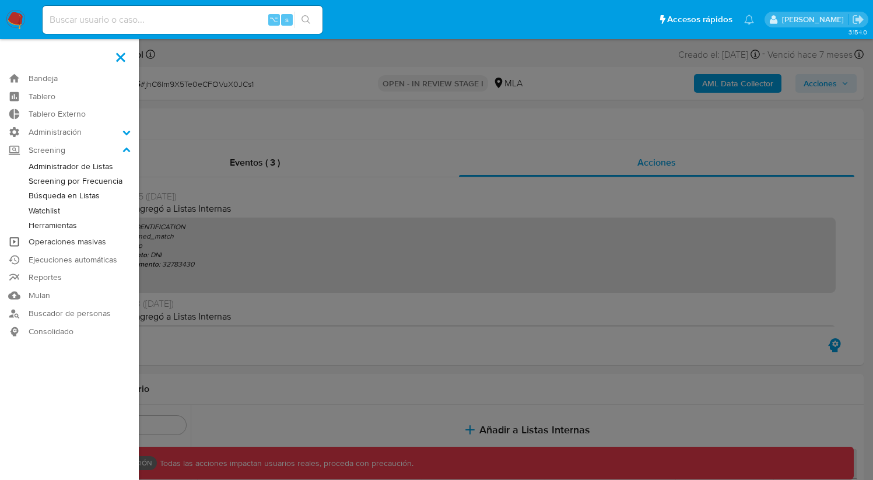
click at [66, 246] on link "Operaciones masivas" at bounding box center [69, 242] width 139 height 18
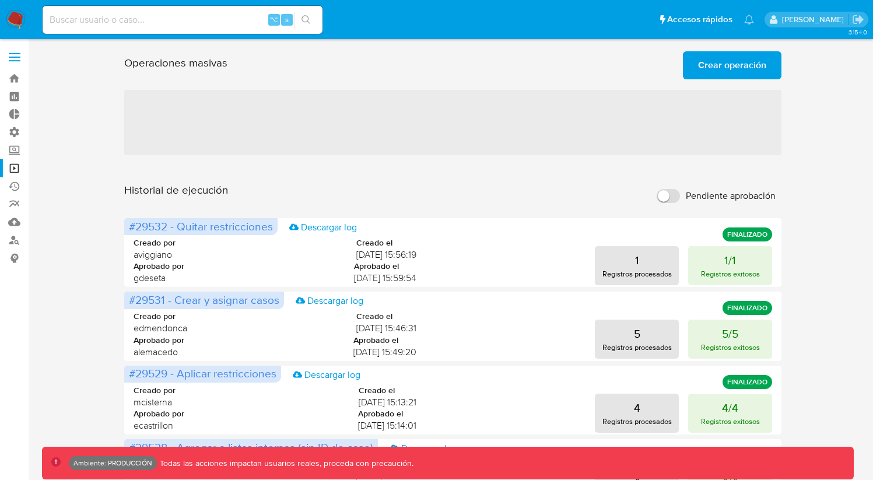
click at [695, 78] on button "Crear operación" at bounding box center [732, 65] width 99 height 28
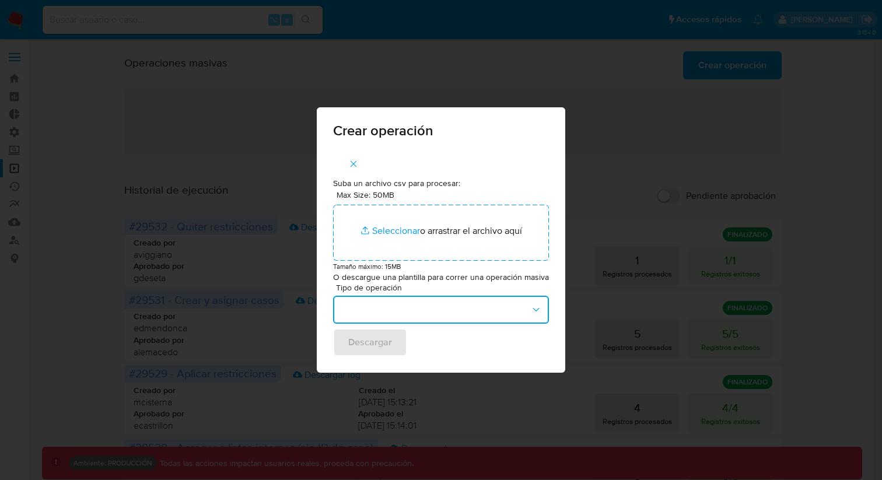
click at [544, 312] on button "button" at bounding box center [441, 310] width 216 height 28
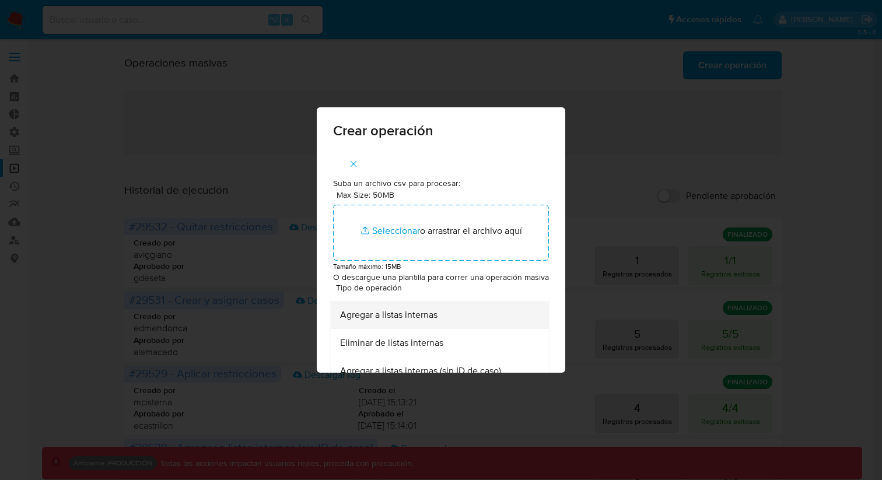
scroll to position [163, 0]
click at [433, 322] on div "Agregar a listas internas" at bounding box center [436, 314] width 193 height 28
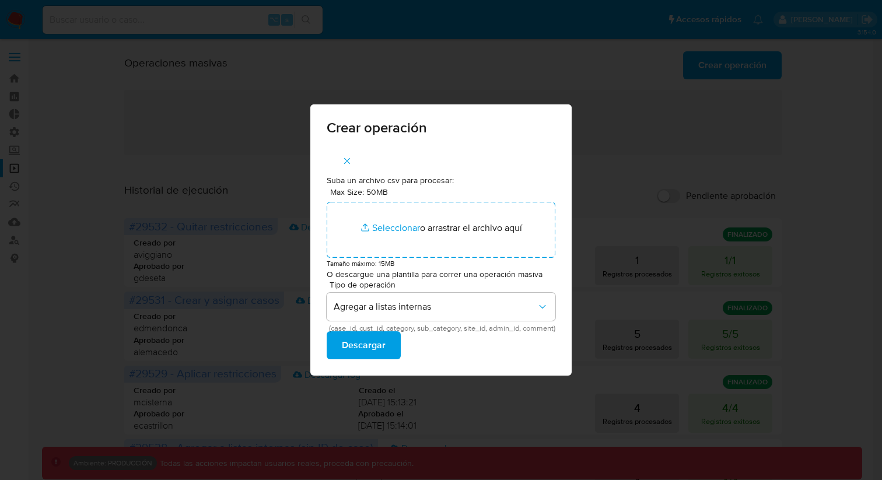
click at [345, 328] on span "(case_id, cust_id, category, sub_category, site_id, admin_id, comment)" at bounding box center [443, 329] width 229 height 6
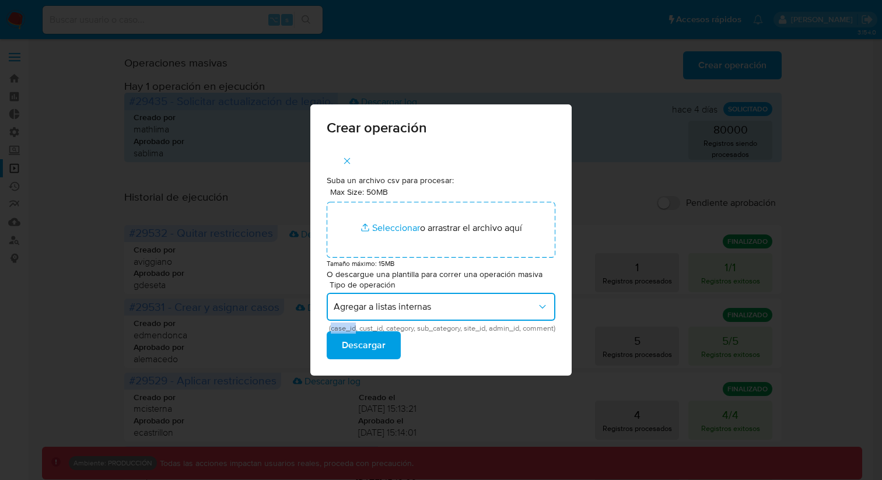
click at [393, 307] on span "Agregar a listas internas" at bounding box center [436, 307] width 204 height 12
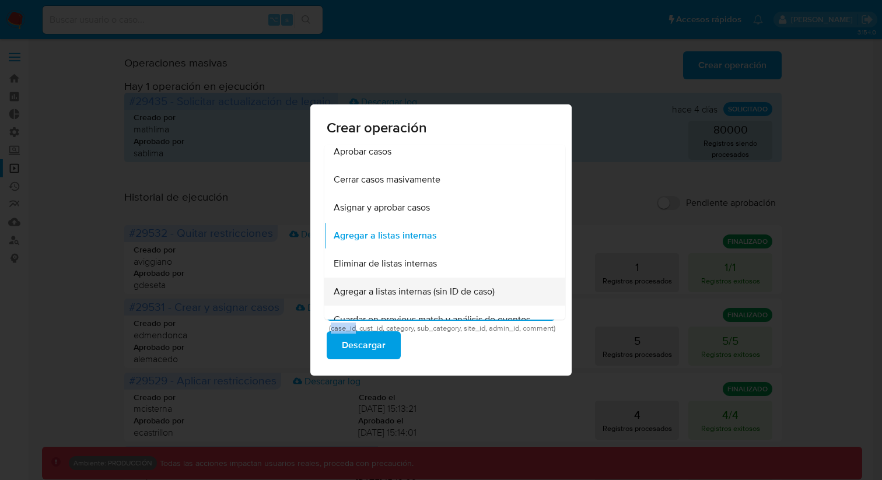
scroll to position [103, 0]
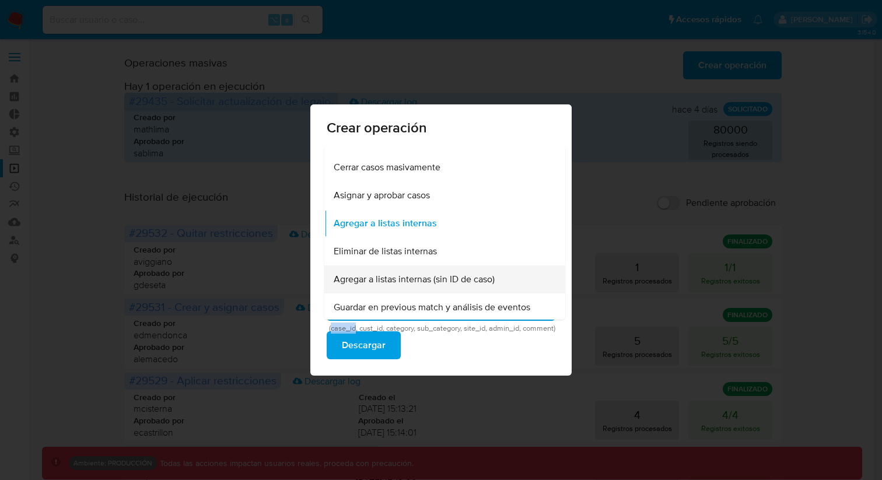
click at [393, 289] on div "Agregar a listas internas (sin ID de caso)" at bounding box center [441, 279] width 215 height 28
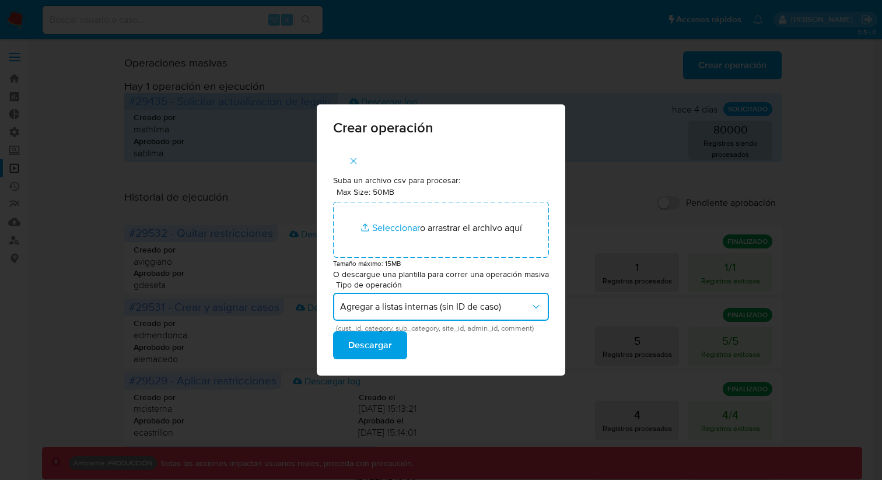
click at [457, 309] on span "Agregar a listas internas (sin ID de caso)" at bounding box center [435, 307] width 190 height 12
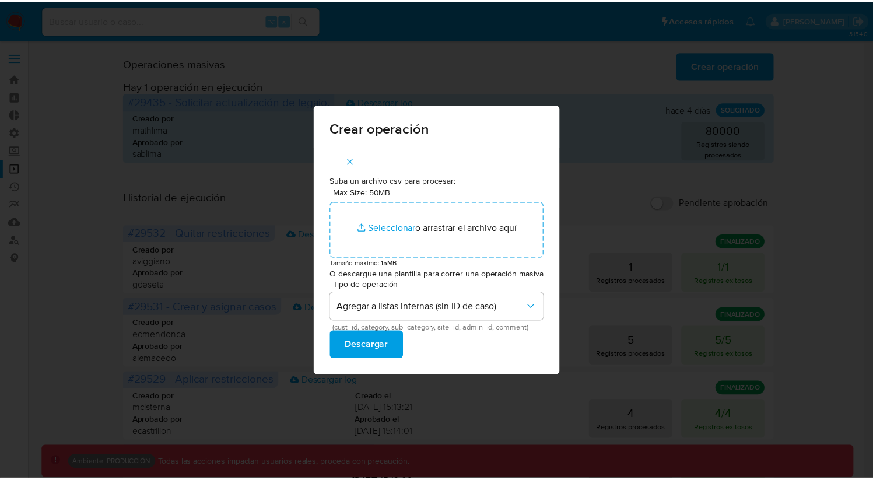
scroll to position [0, 0]
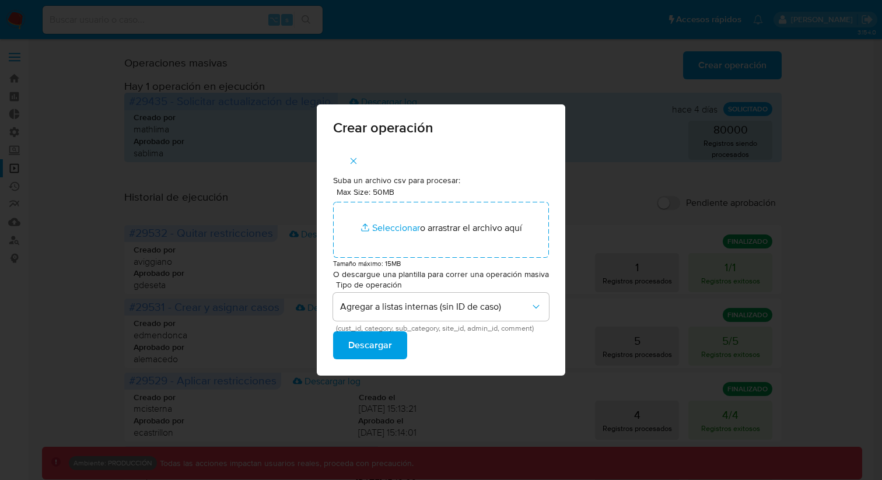
click at [551, 340] on div "Suba un archivo csv para procesar: Max Size: 50MB Seleccionar archivos Seleccio…" at bounding box center [441, 261] width 249 height 229
drag, startPoint x: 348, startPoint y: 157, endPoint x: 340, endPoint y: 160, distance: 9.4
click at [348, 157] on button "button" at bounding box center [353, 161] width 41 height 28
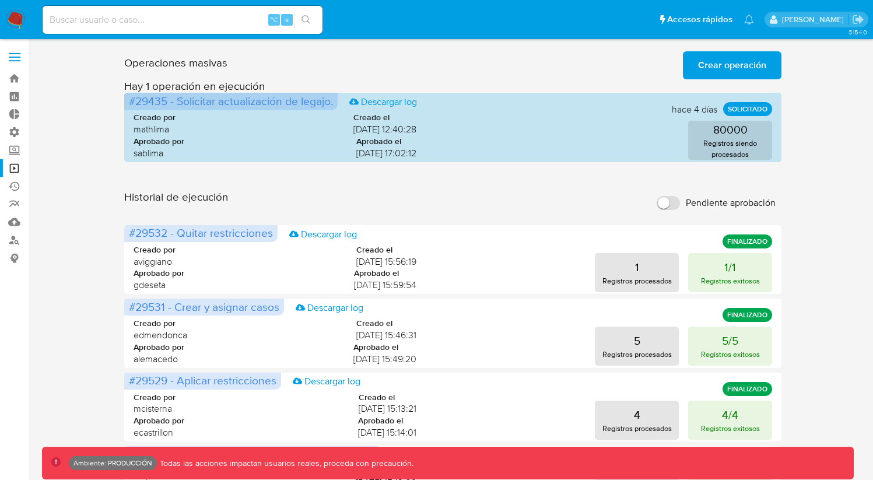
click at [161, 193] on h1 "Historial de ejecución" at bounding box center [176, 203] width 104 height 26
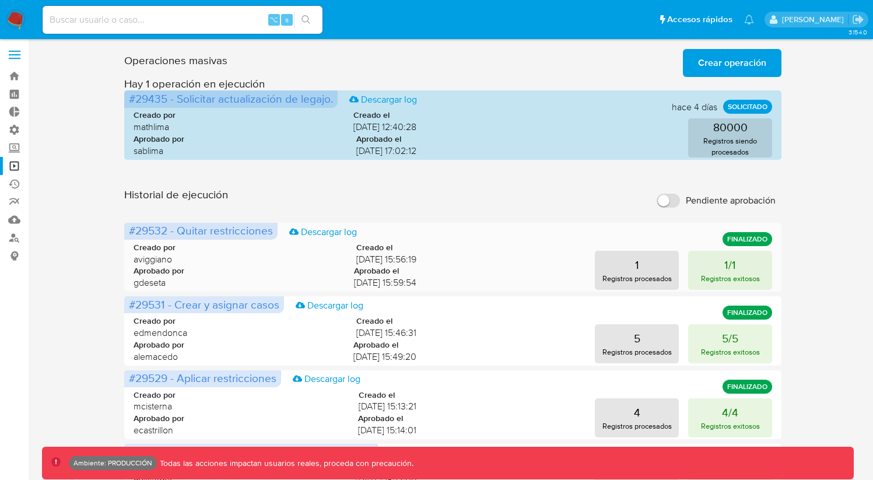
click at [510, 270] on div "1 Registros procesados 1/1 Registros exitosos" at bounding box center [603, 270] width 337 height 39
drag, startPoint x: 464, startPoint y: 244, endPoint x: 413, endPoint y: 247, distance: 52.0
click at [464, 244] on div "Creado por aviggiano Creado el 18/08/2025 15:56:19 Aprobado por gdeseta Aprobad…" at bounding box center [453, 263] width 639 height 71
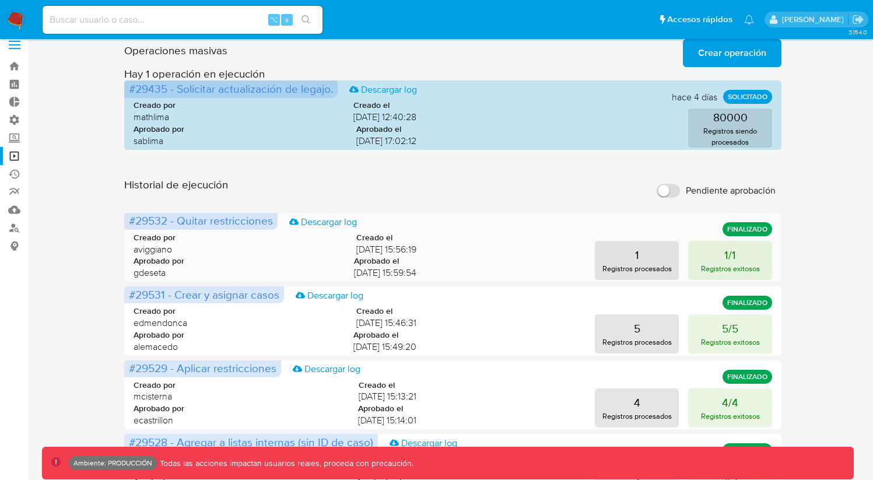
scroll to position [13, 0]
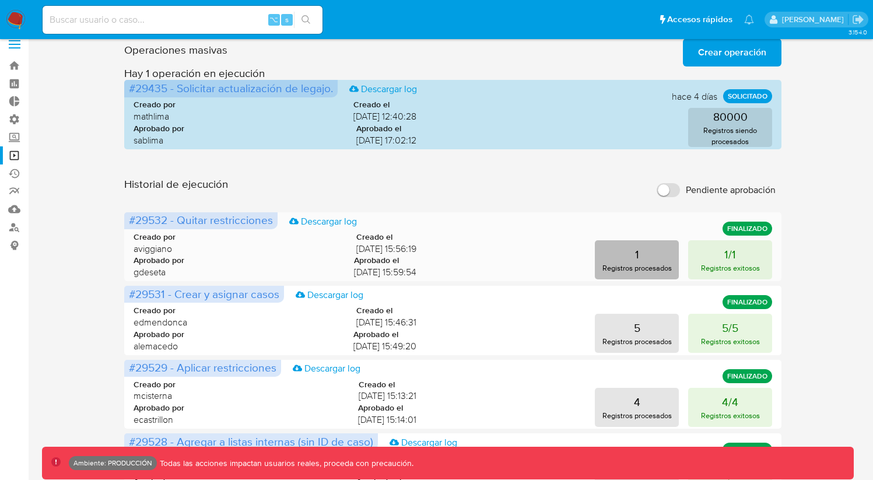
click at [617, 257] on button "1 Registros procesados" at bounding box center [637, 259] width 84 height 39
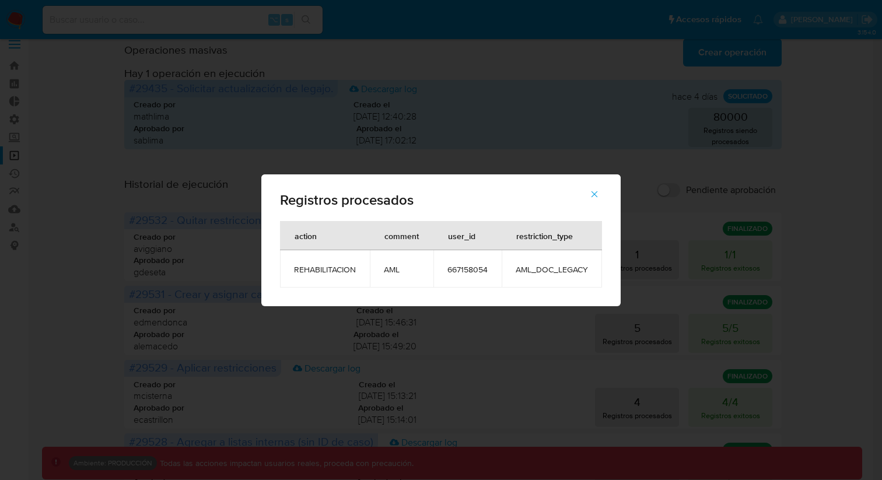
click at [491, 333] on div "Registros procesados action comment user_id restriction_type REHABILITACION AML…" at bounding box center [441, 240] width 882 height 480
drag, startPoint x: 309, startPoint y: 272, endPoint x: 512, endPoint y: 263, distance: 203.3
click at [512, 263] on tr "REHABILITACION AML 667158054 AML_DOC_LEGACY" at bounding box center [441, 268] width 322 height 37
click at [583, 196] on button "button" at bounding box center [594, 194] width 41 height 28
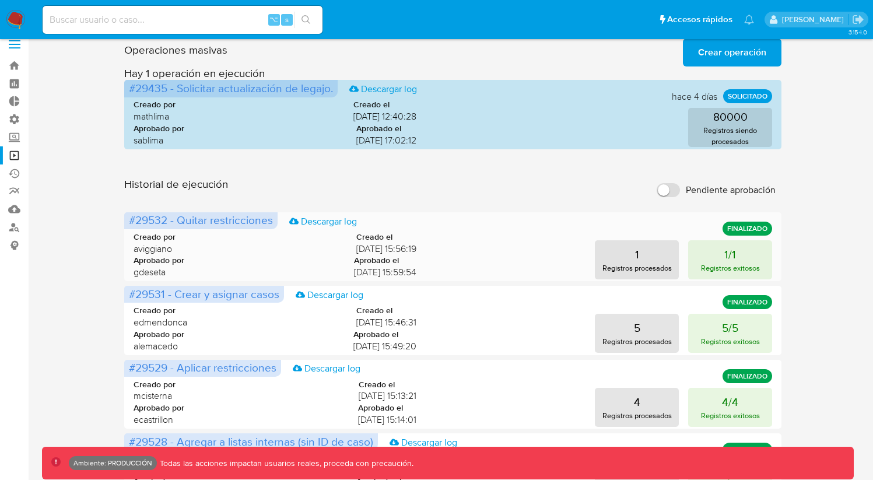
click at [536, 242] on div "1 Registros procesados 1/1 Registros exitosos" at bounding box center [603, 259] width 337 height 39
click at [604, 258] on button "1 Registros procesados" at bounding box center [637, 259] width 84 height 39
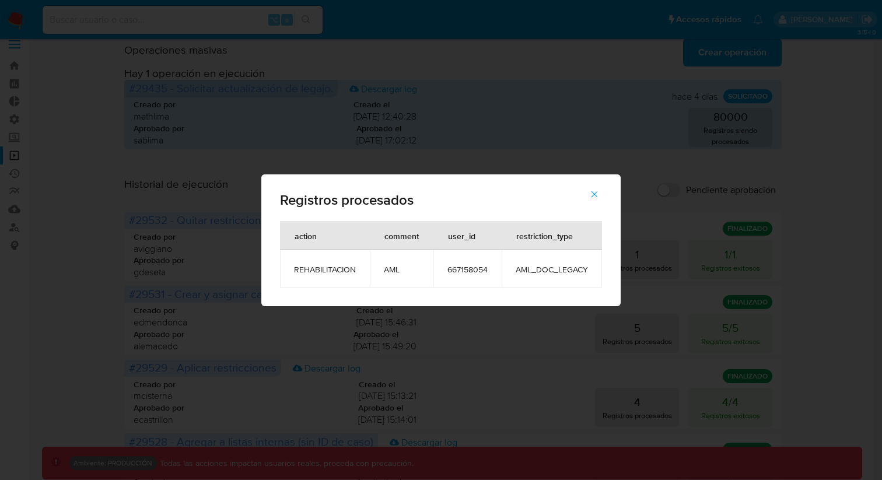
drag, startPoint x: 292, startPoint y: 266, endPoint x: 387, endPoint y: 272, distance: 95.9
click at [387, 272] on tr "REHABILITACION AML 667158054 AML_DOC_LEGACY" at bounding box center [441, 268] width 322 height 37
click at [591, 194] on icon "button" at bounding box center [594, 194] width 11 height 11
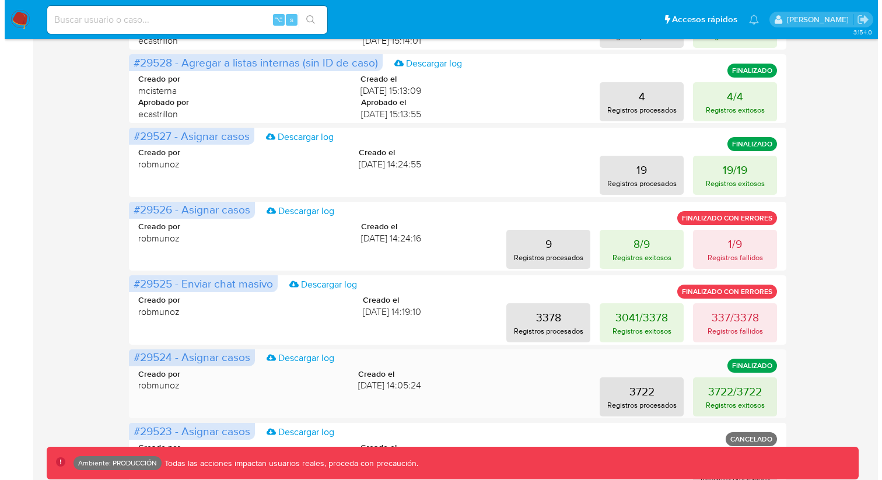
scroll to position [522, 0]
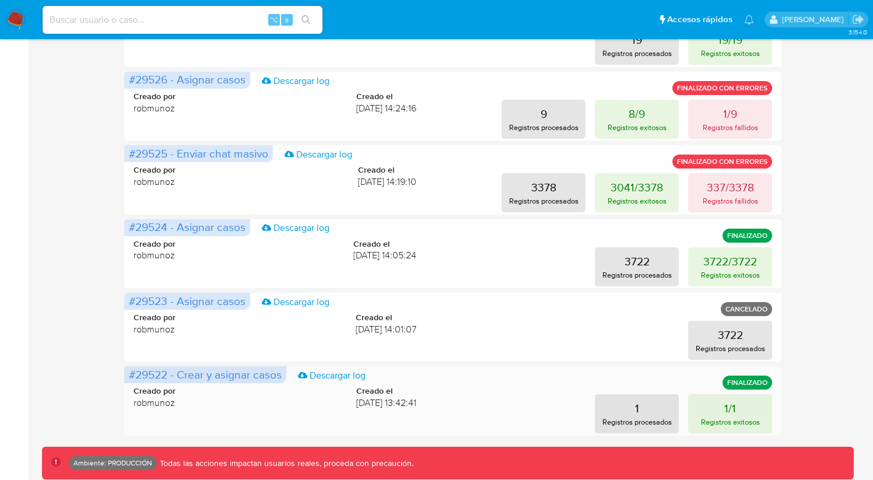
click at [480, 394] on div "1 Registros procesados 1/1 Registros exitosos" at bounding box center [603, 413] width 337 height 39
click at [602, 407] on button "1 Registros procesados" at bounding box center [637, 413] width 84 height 39
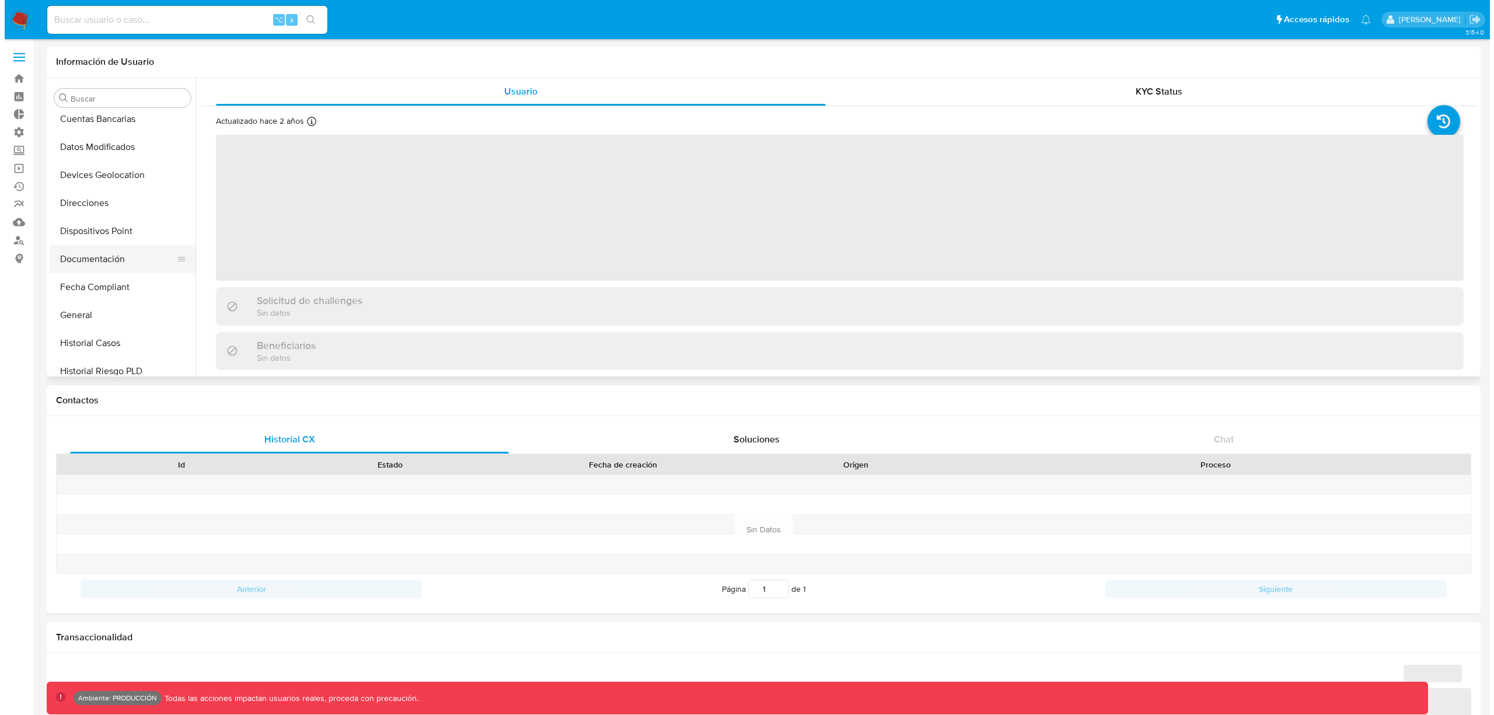
scroll to position [165, 0]
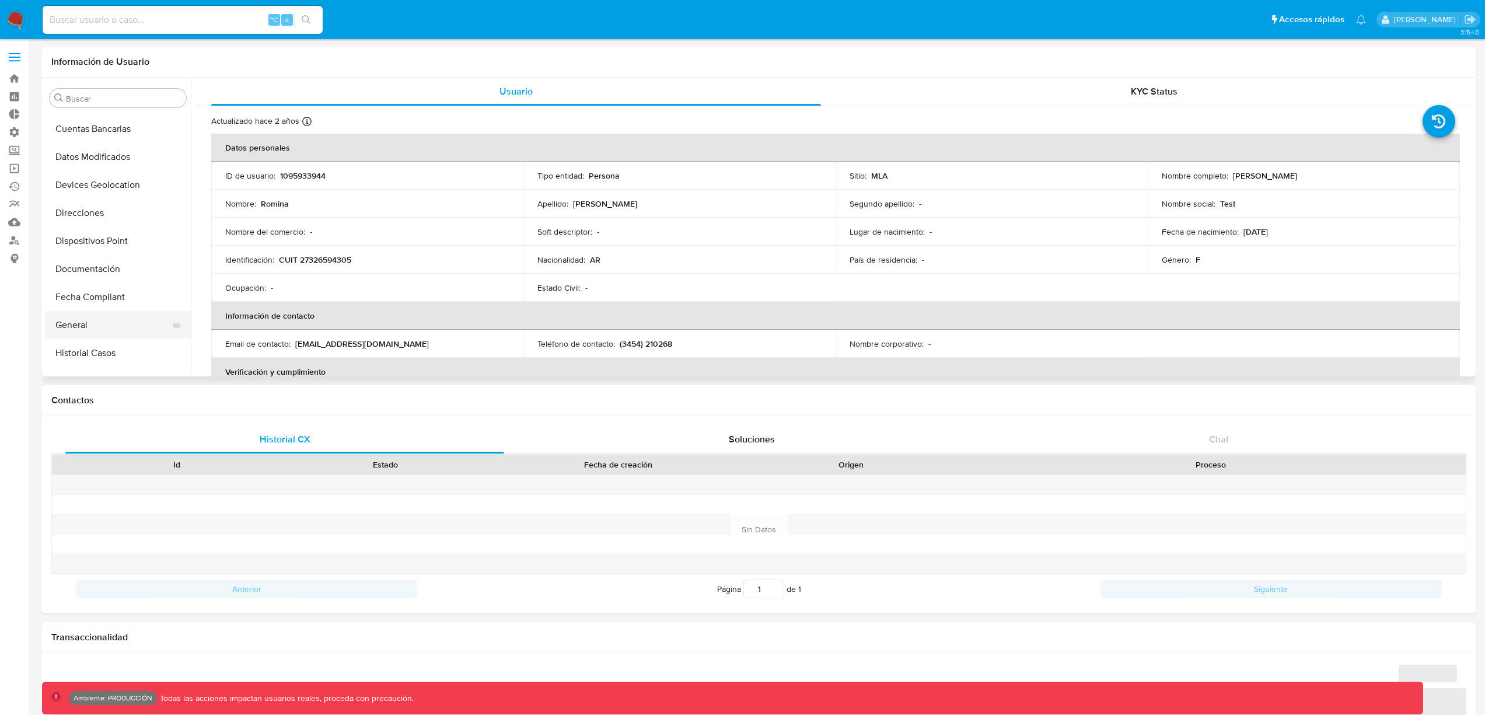
click at [111, 316] on button "General" at bounding box center [113, 325] width 137 height 28
select select "10"
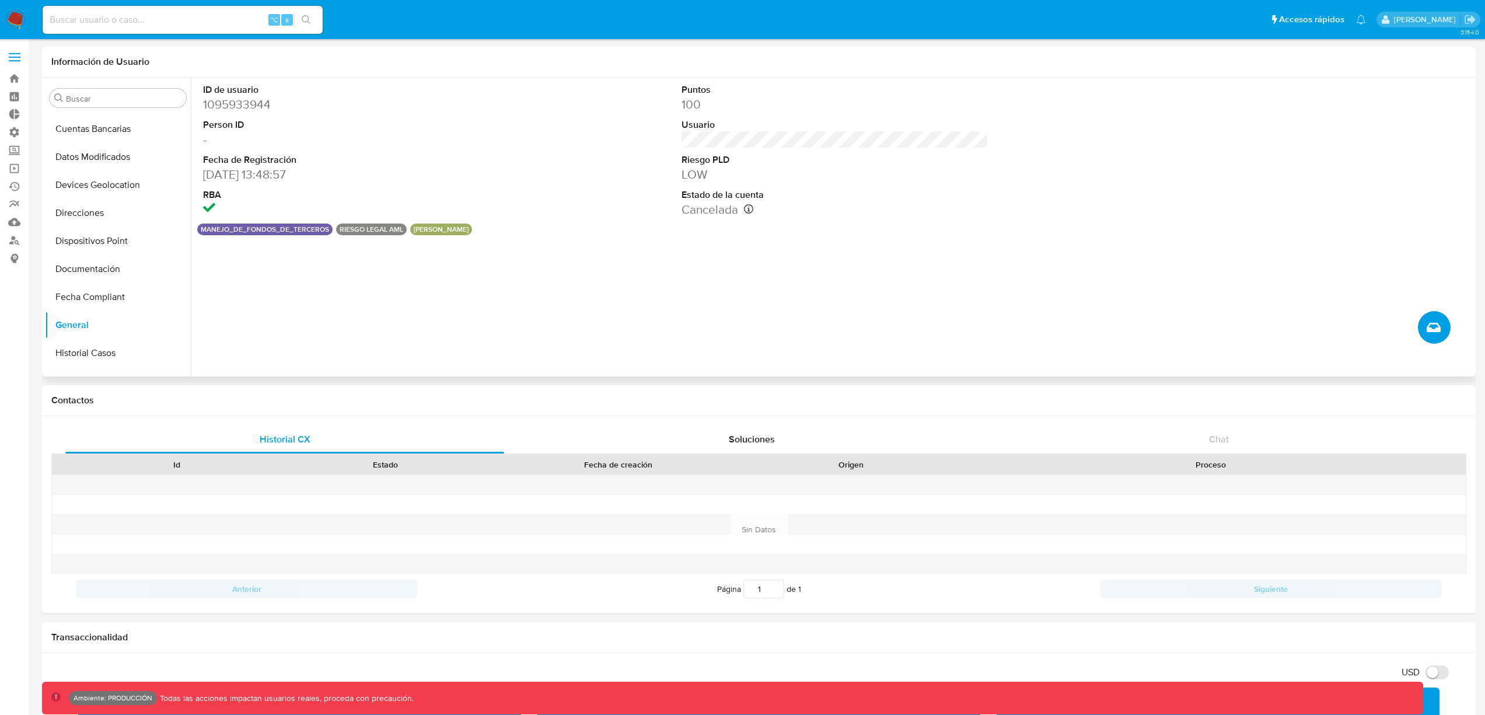
click at [1427, 322] on span "Crear caso manual" at bounding box center [1434, 327] width 14 height 14
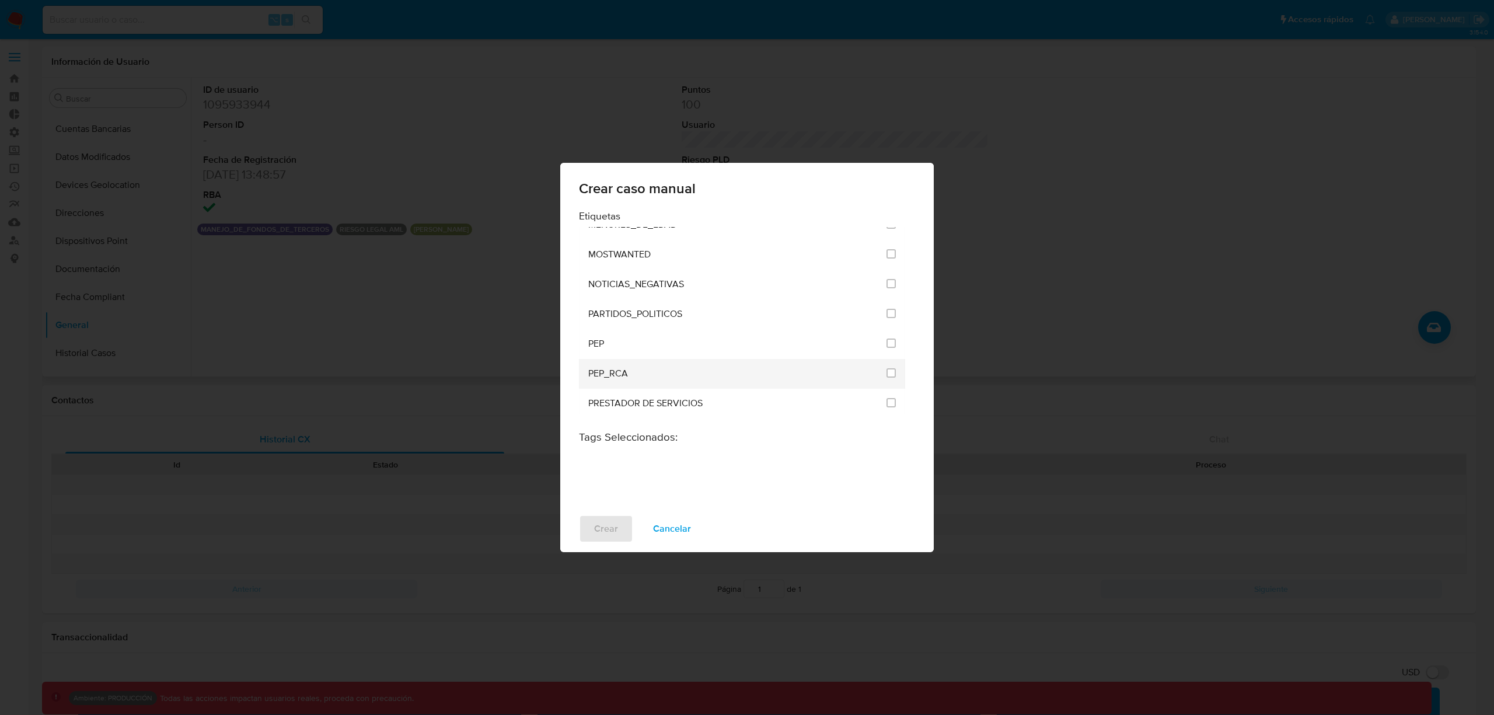
scroll to position [1191, 0]
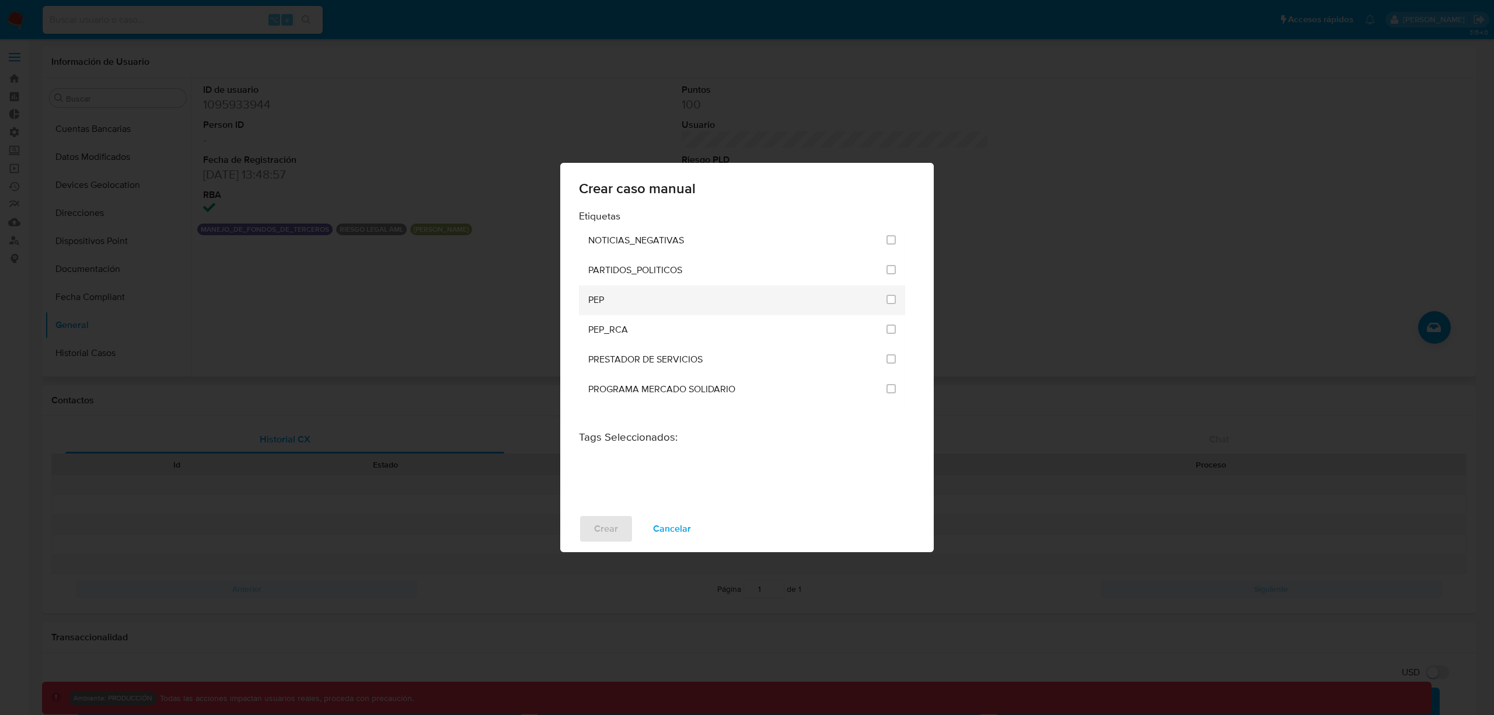
click at [683, 307] on div "PEP" at bounding box center [733, 300] width 291 height 30
click at [740, 299] on div "PEP" at bounding box center [733, 300] width 291 height 30
drag, startPoint x: 883, startPoint y: 295, endPoint x: 884, endPoint y: 302, distance: 7.0
click at [886, 295] on input "2511" at bounding box center [890, 299] width 9 height 9
click at [886, 297] on input "2511" at bounding box center [890, 299] width 9 height 9
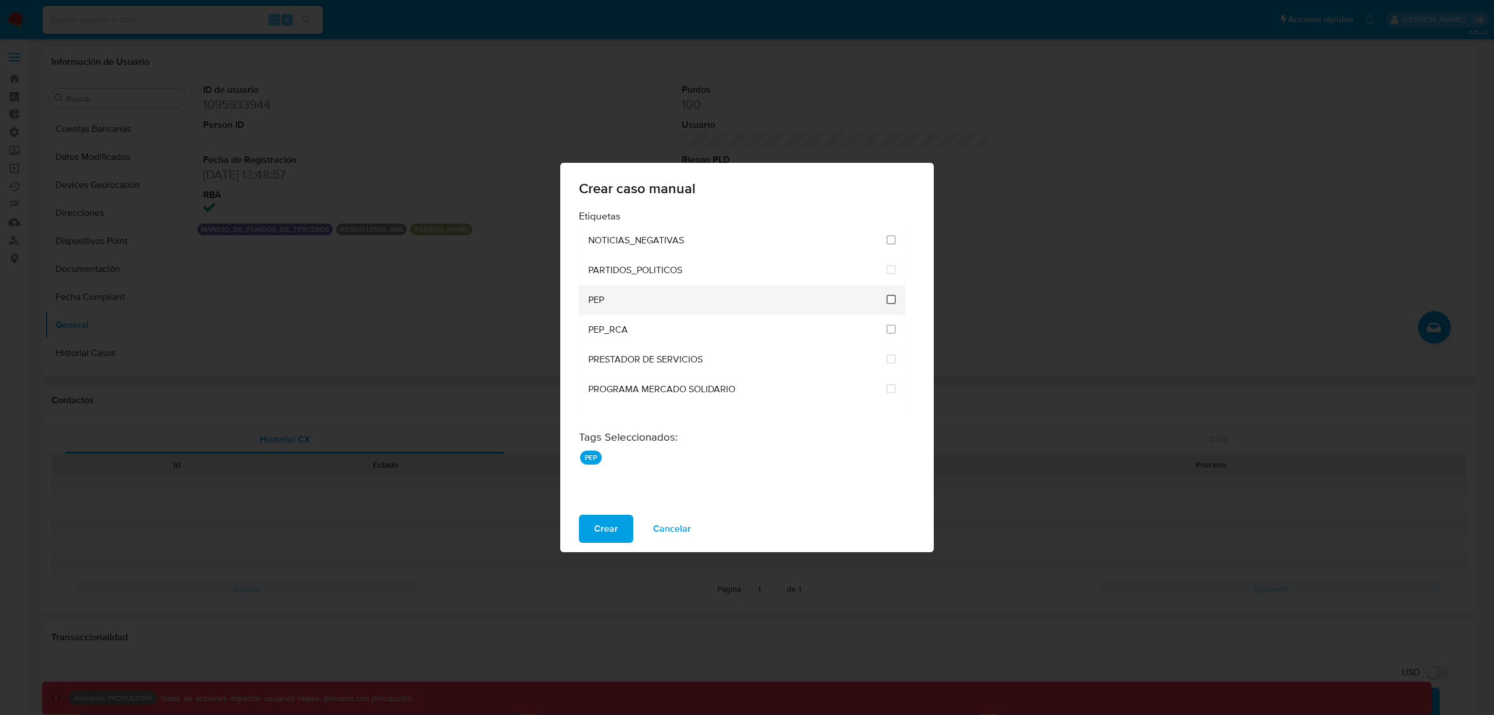
checkbox input "false"
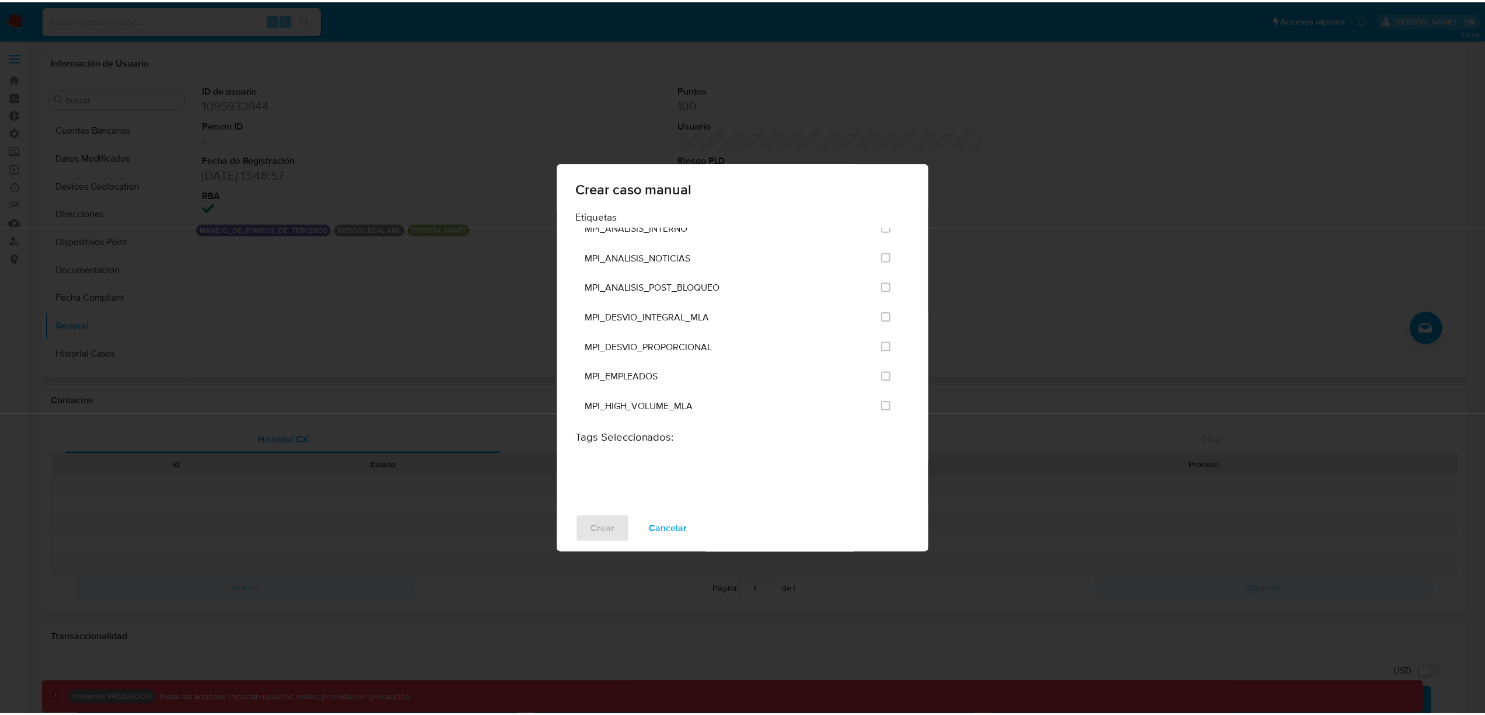
scroll to position [2759, 0]
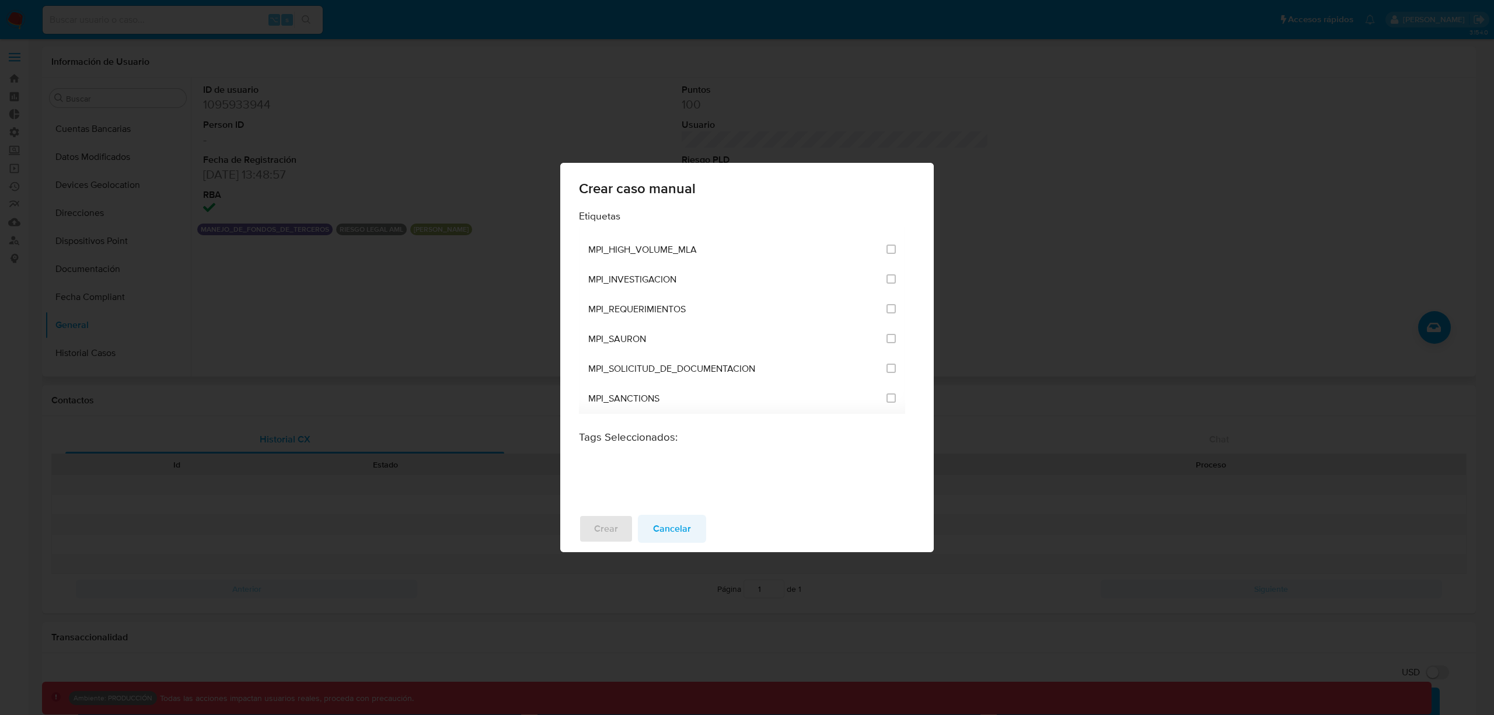
click at [693, 523] on button "Cancelar" at bounding box center [672, 529] width 68 height 28
